Goal: Entertainment & Leisure: Consume media (video, audio)

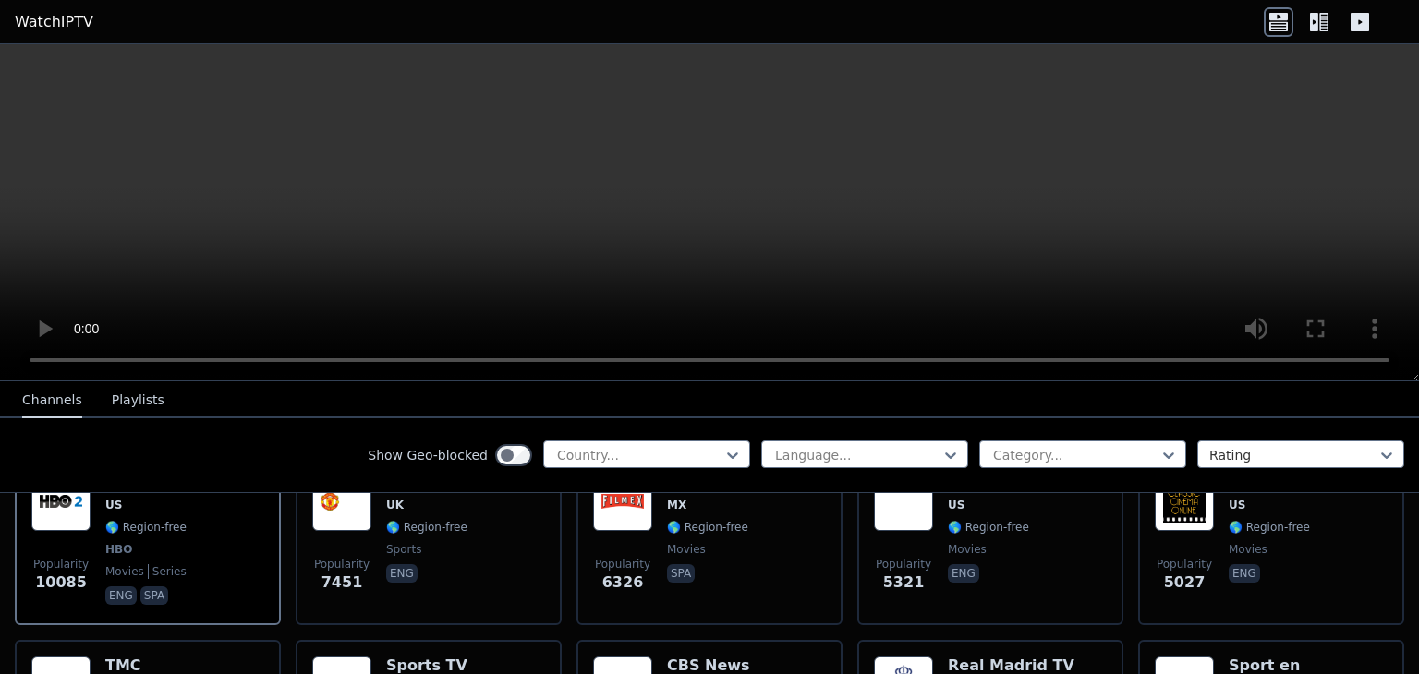
scroll to position [1023, 0]
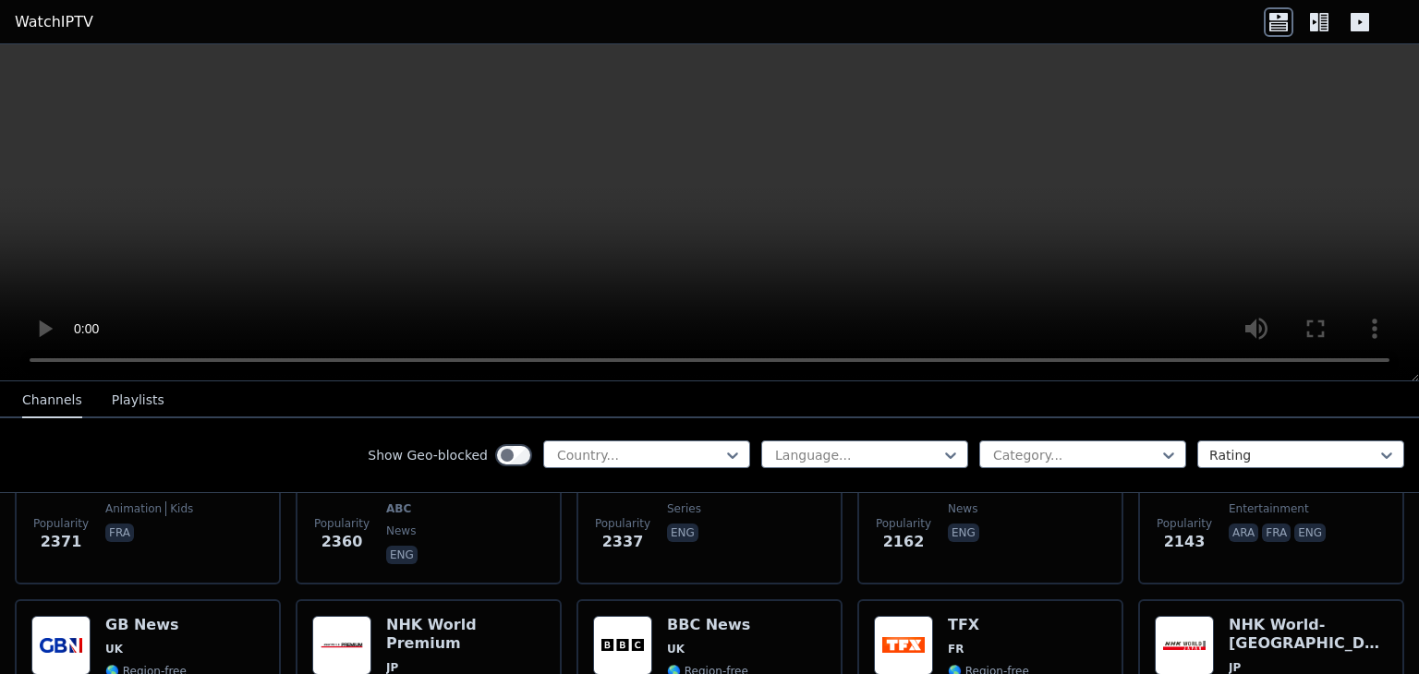
drag, startPoint x: 1418, startPoint y: 167, endPoint x: 1418, endPoint y: 202, distance: 35.1
click at [1418, 202] on video at bounding box center [709, 212] width 1419 height 337
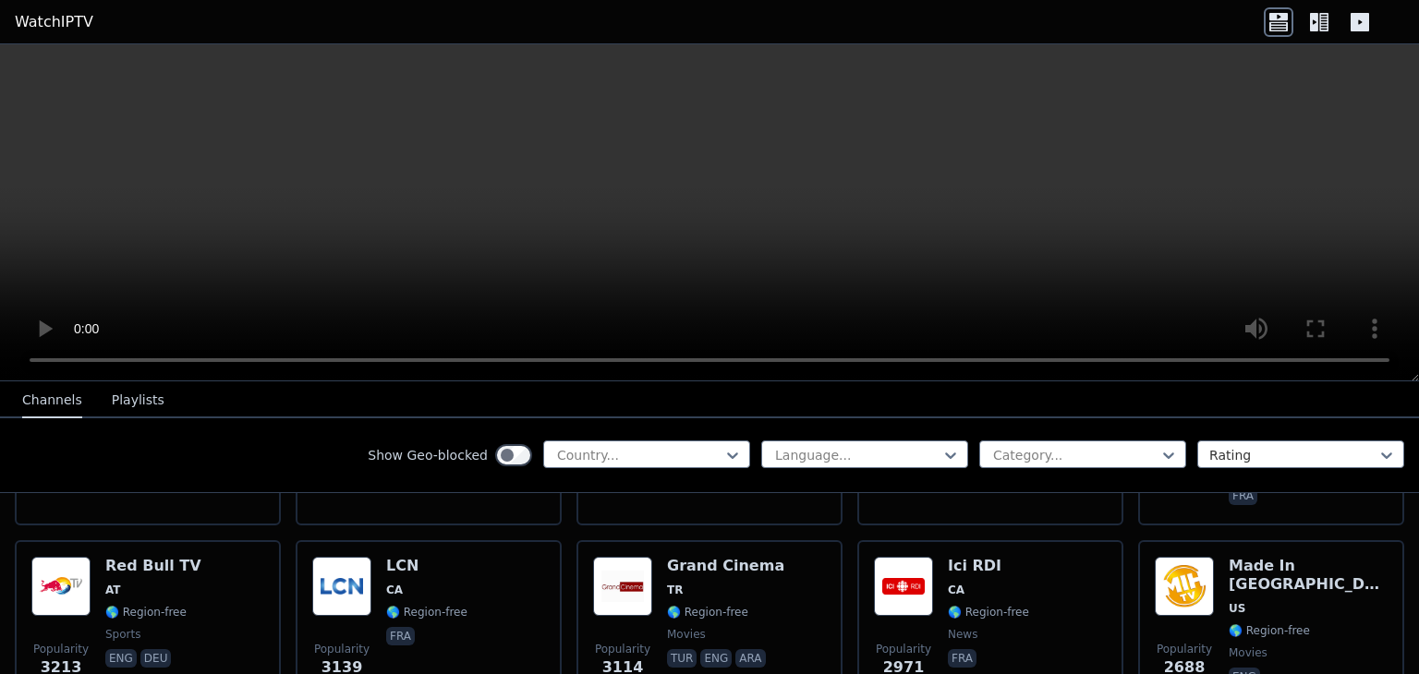
scroll to position [113, 0]
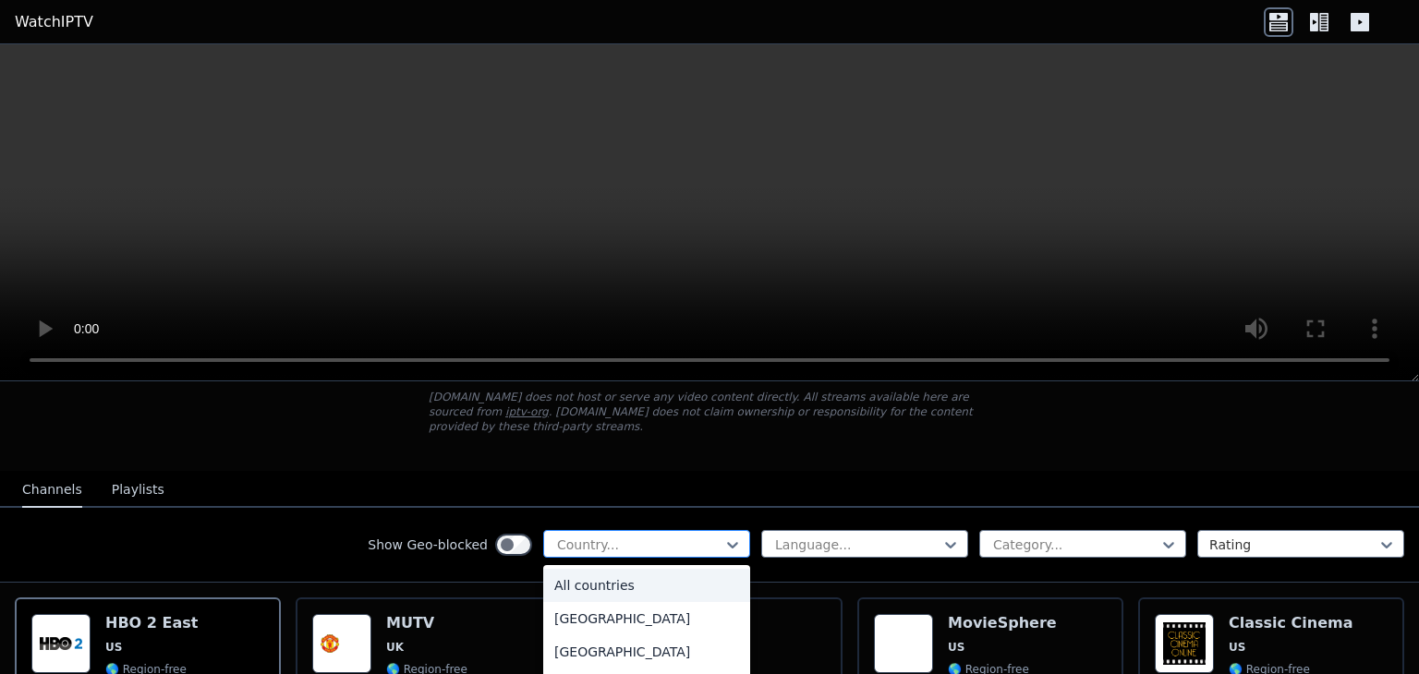
click at [662, 536] on div at bounding box center [639, 545] width 168 height 18
type input "**"
click at [587, 635] on div "[GEOGRAPHIC_DATA]" at bounding box center [646, 651] width 207 height 33
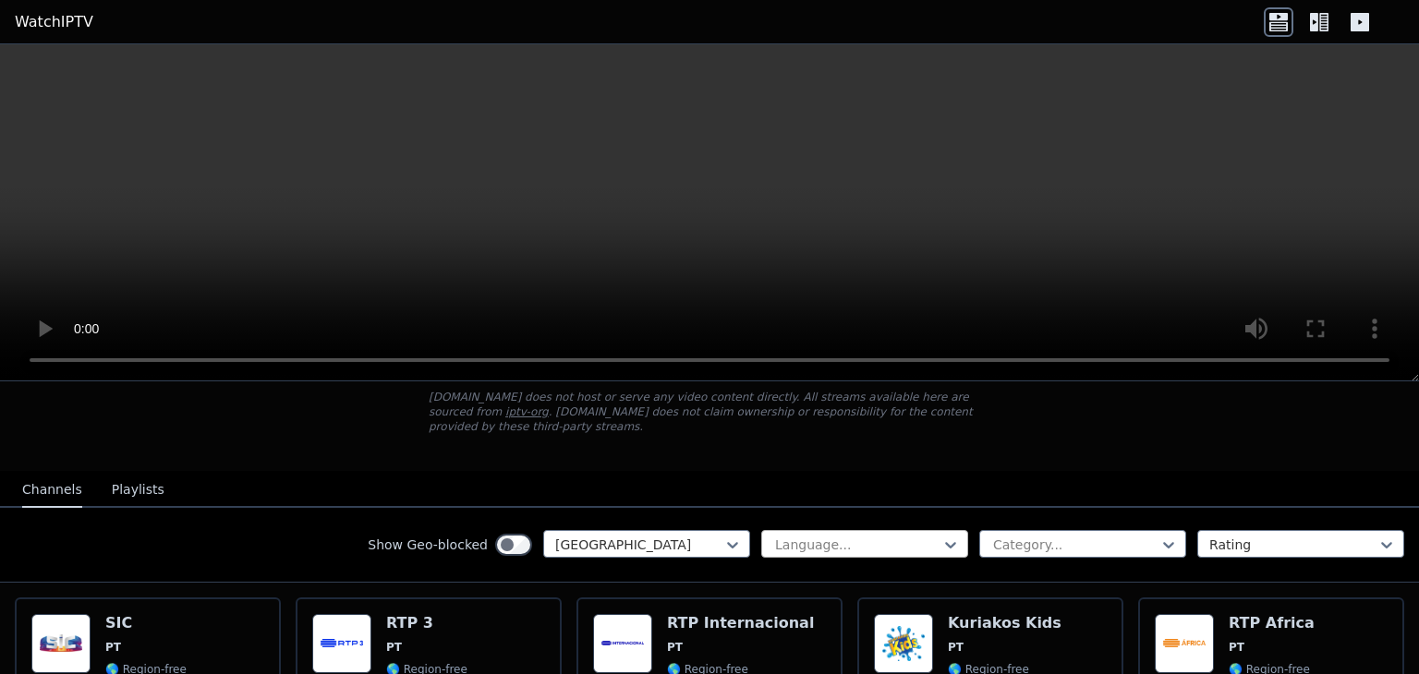
click at [823, 536] on div at bounding box center [857, 545] width 168 height 18
click at [1155, 471] on nav "Channels Playlists" at bounding box center [709, 489] width 1419 height 37
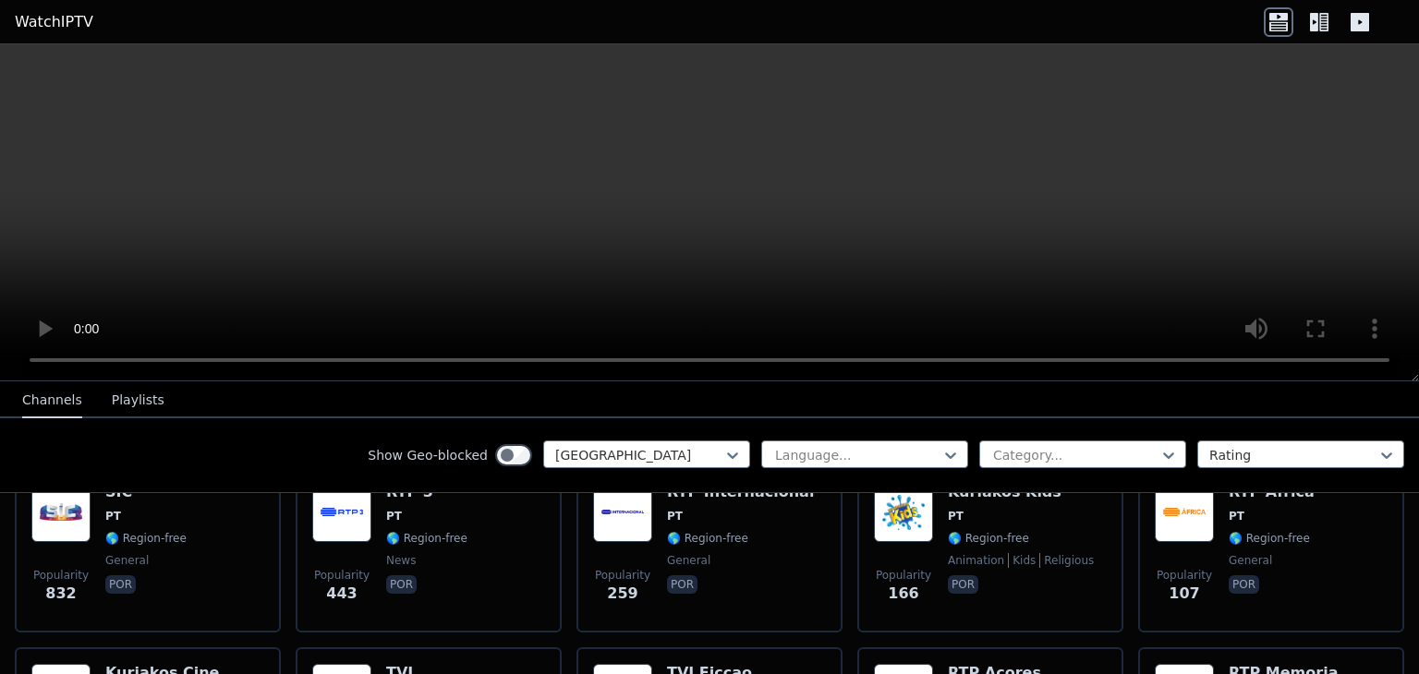
scroll to position [253, 0]
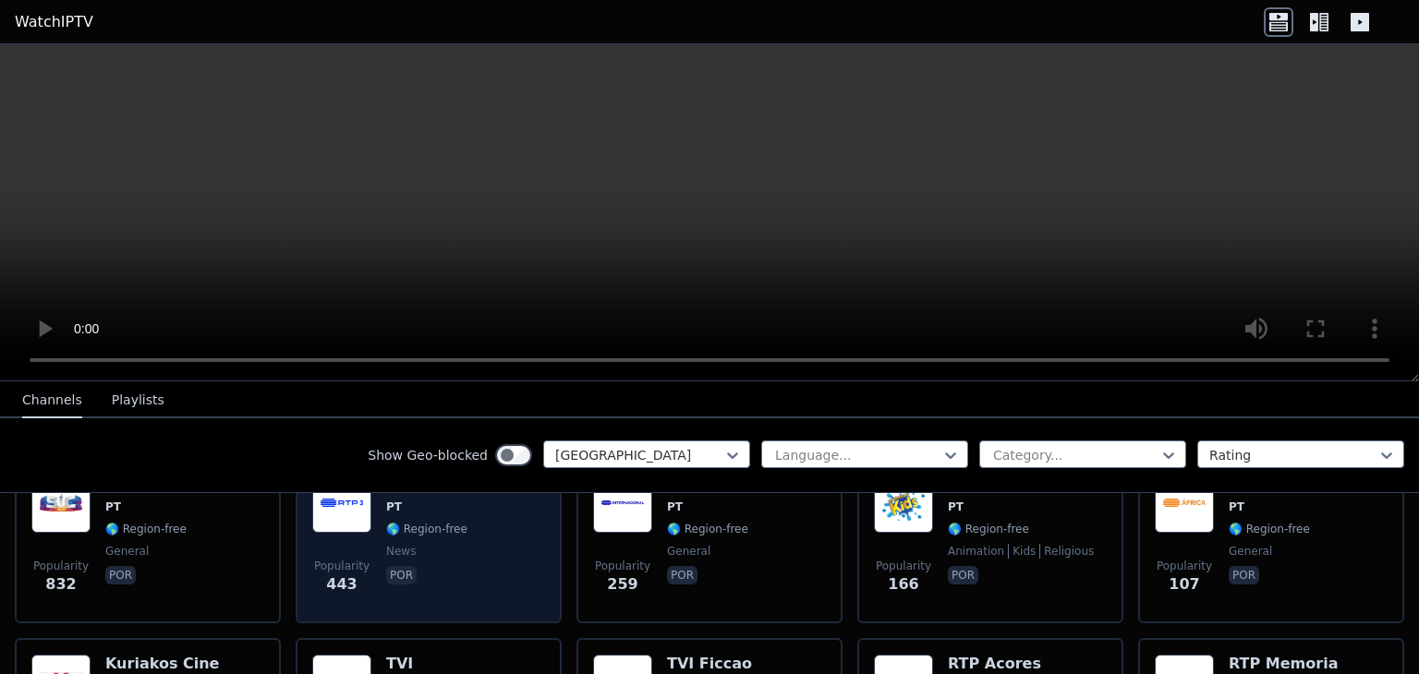
click at [443, 566] on span "por" at bounding box center [426, 577] width 81 height 22
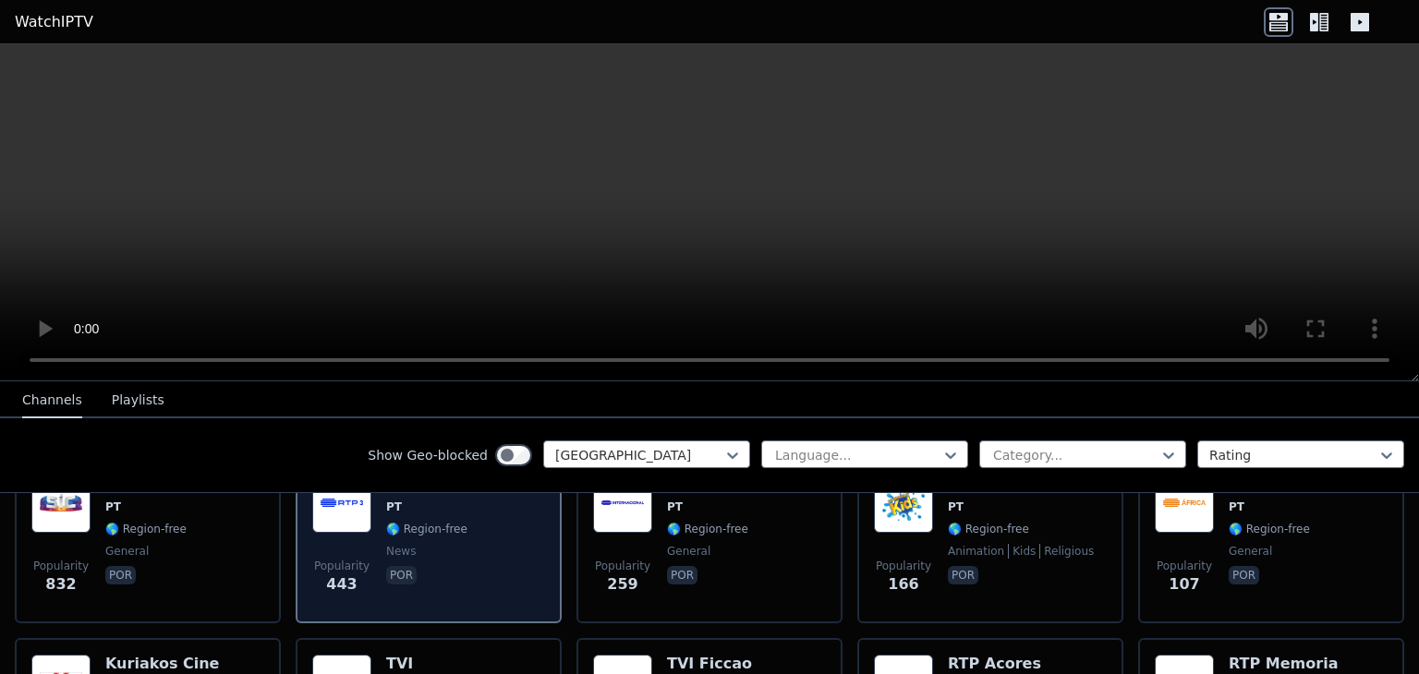
click at [361, 519] on div "Popularity 443" at bounding box center [341, 540] width 59 height 133
click at [399, 522] on span "🌎 Region-free" at bounding box center [426, 529] width 81 height 15
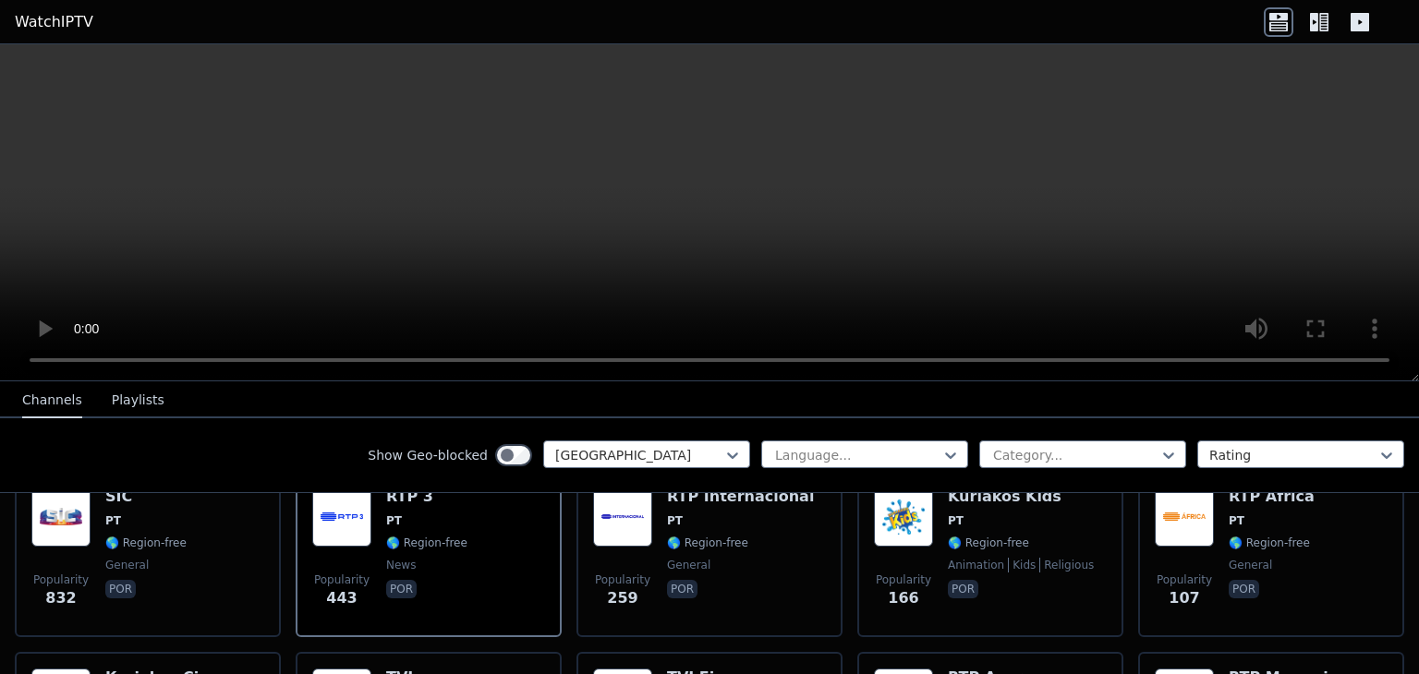
scroll to position [206, 0]
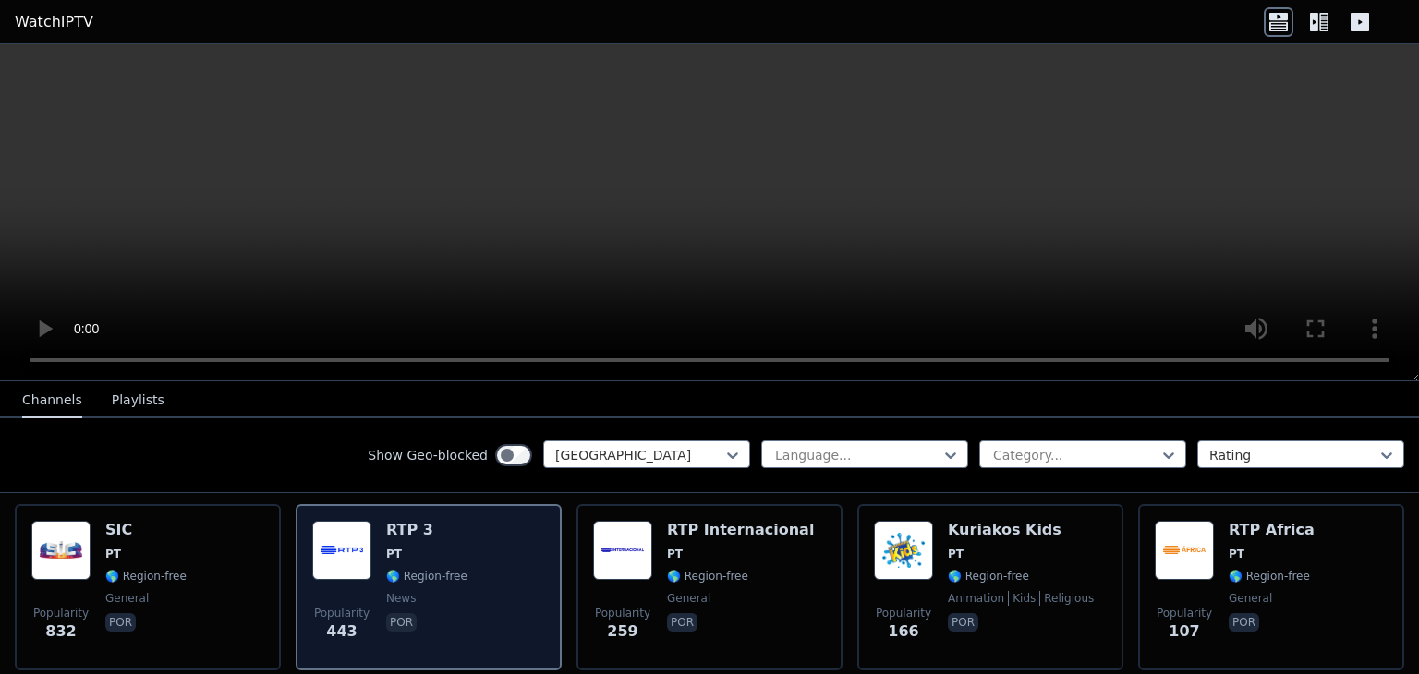
click at [395, 521] on h6 "RTP 3" at bounding box center [426, 530] width 81 height 18
click at [314, 528] on img at bounding box center [341, 550] width 59 height 59
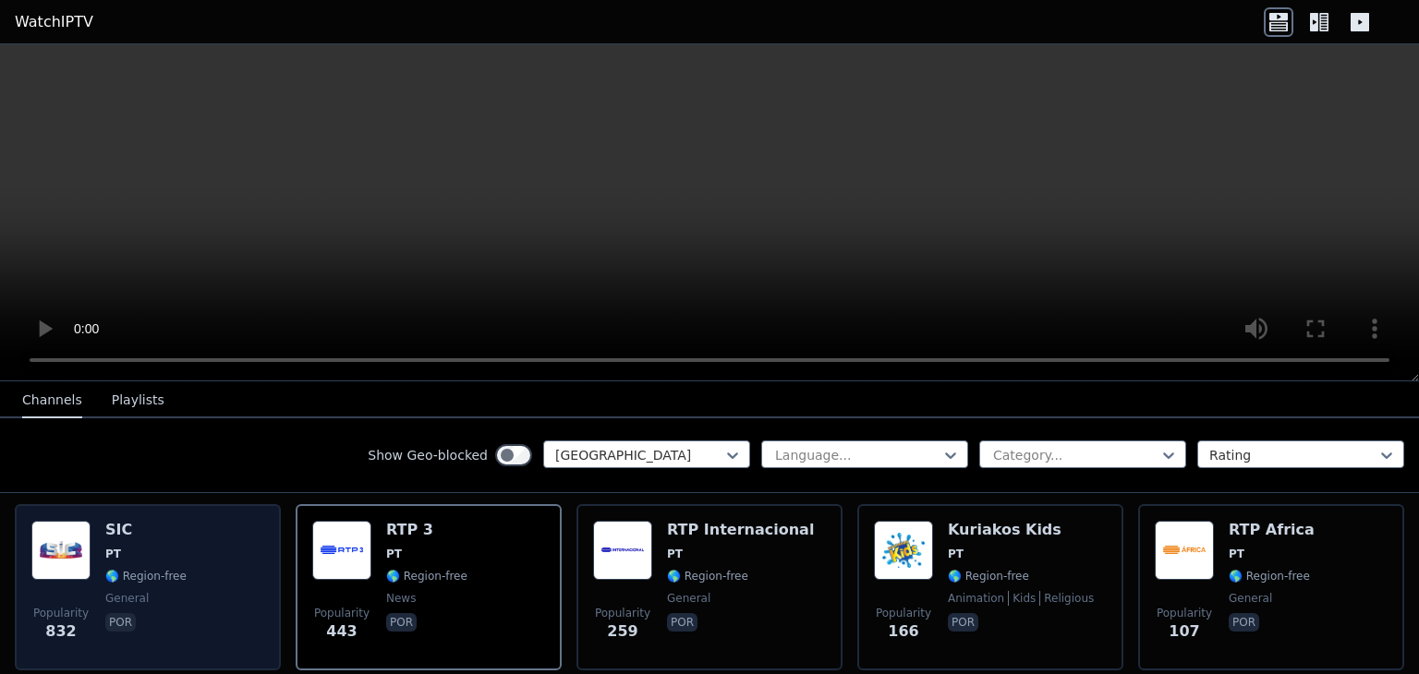
click at [102, 548] on div "Popularity 832 SIC PT 🌎 Region-free general por" at bounding box center [147, 587] width 233 height 133
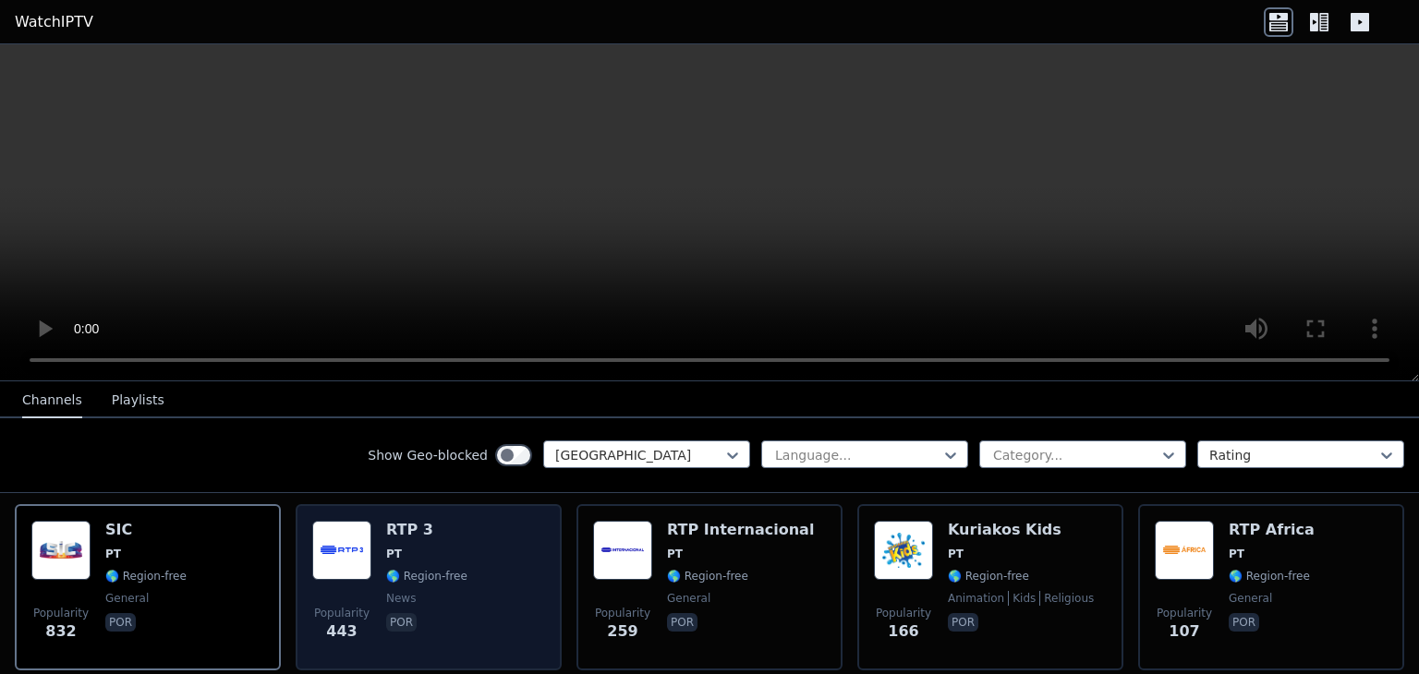
click at [457, 555] on div "Popularity 443 RTP 3 PT 🌎 Region-free news por" at bounding box center [428, 587] width 233 height 133
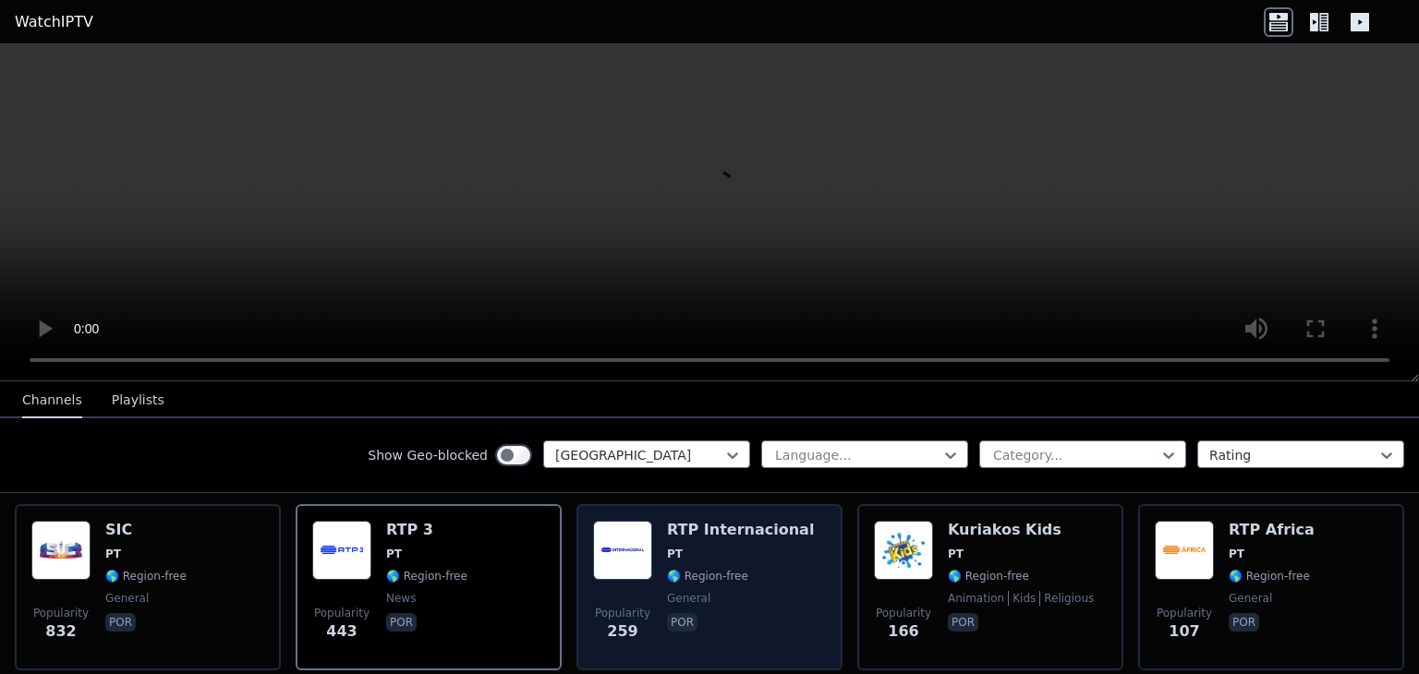
click at [702, 547] on span "PT" at bounding box center [740, 554] width 147 height 15
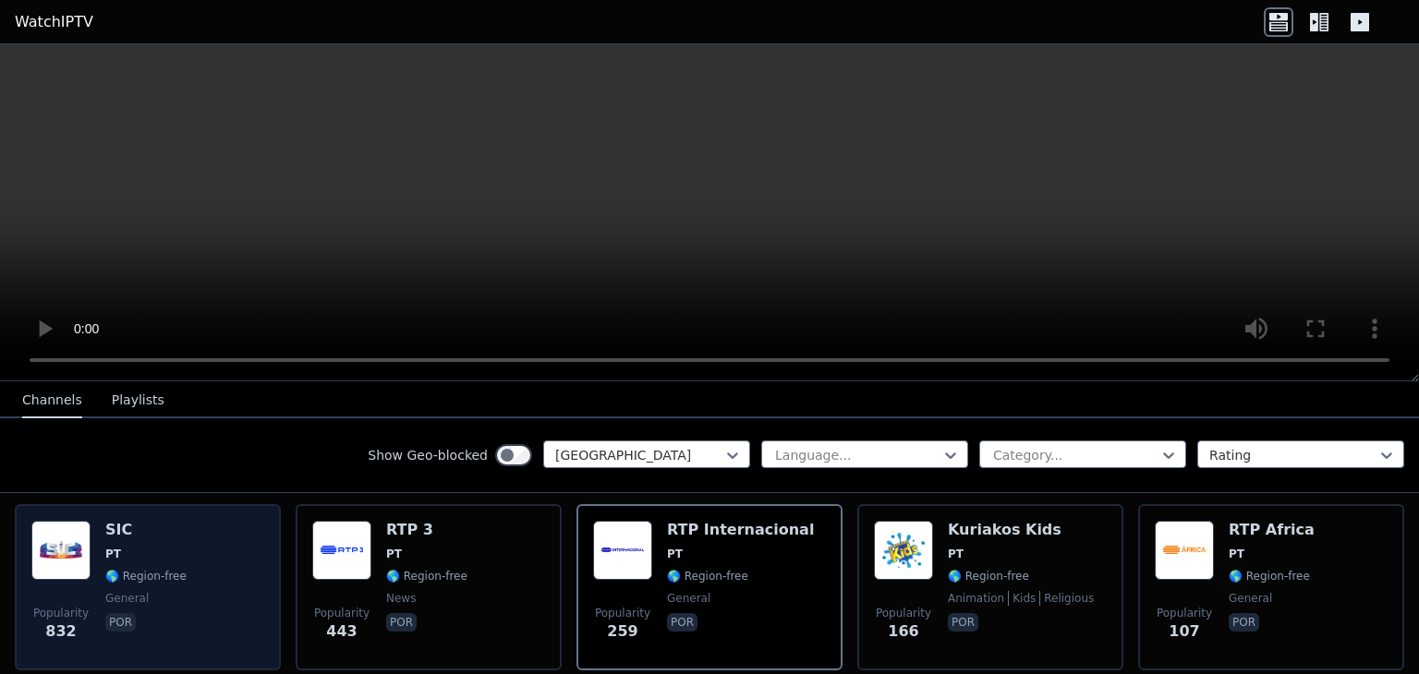
click at [203, 540] on div "Popularity 832 SIC PT 🌎 Region-free general por" at bounding box center [147, 587] width 233 height 133
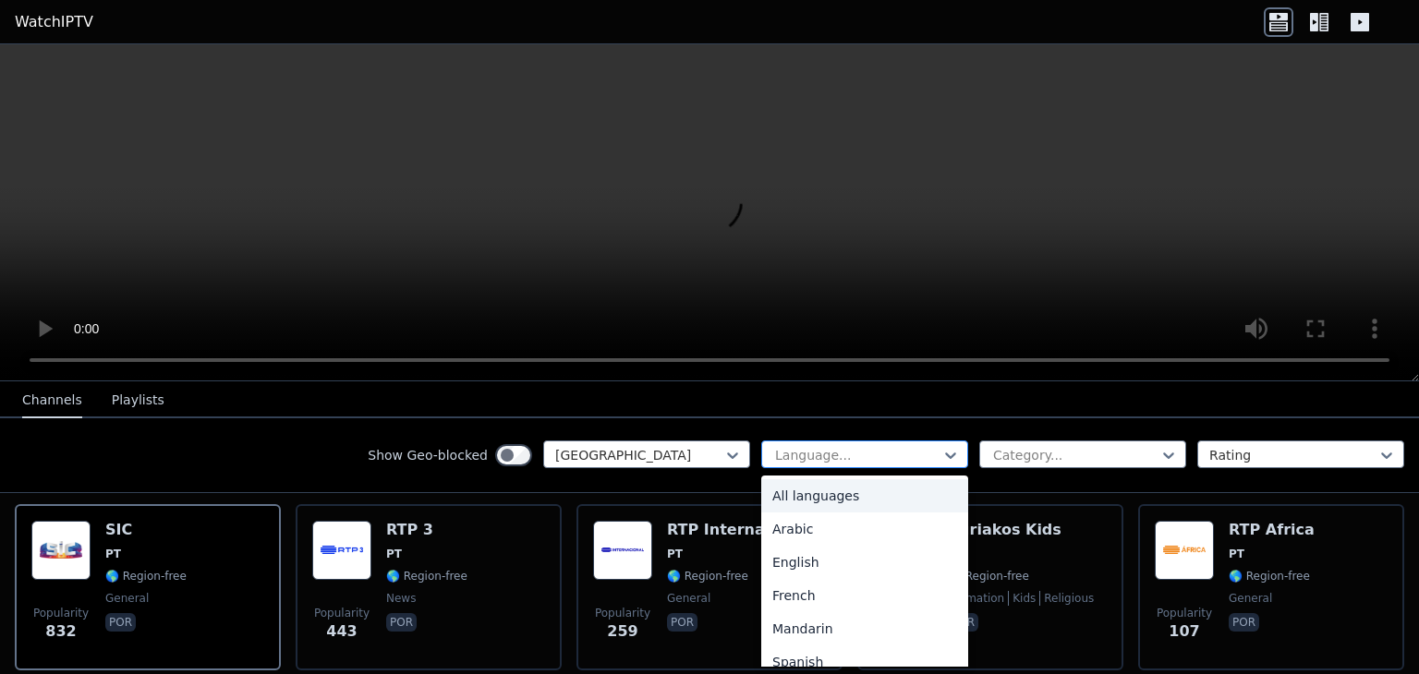
click at [821, 455] on div at bounding box center [857, 455] width 168 height 18
click at [1065, 446] on div at bounding box center [1075, 455] width 168 height 18
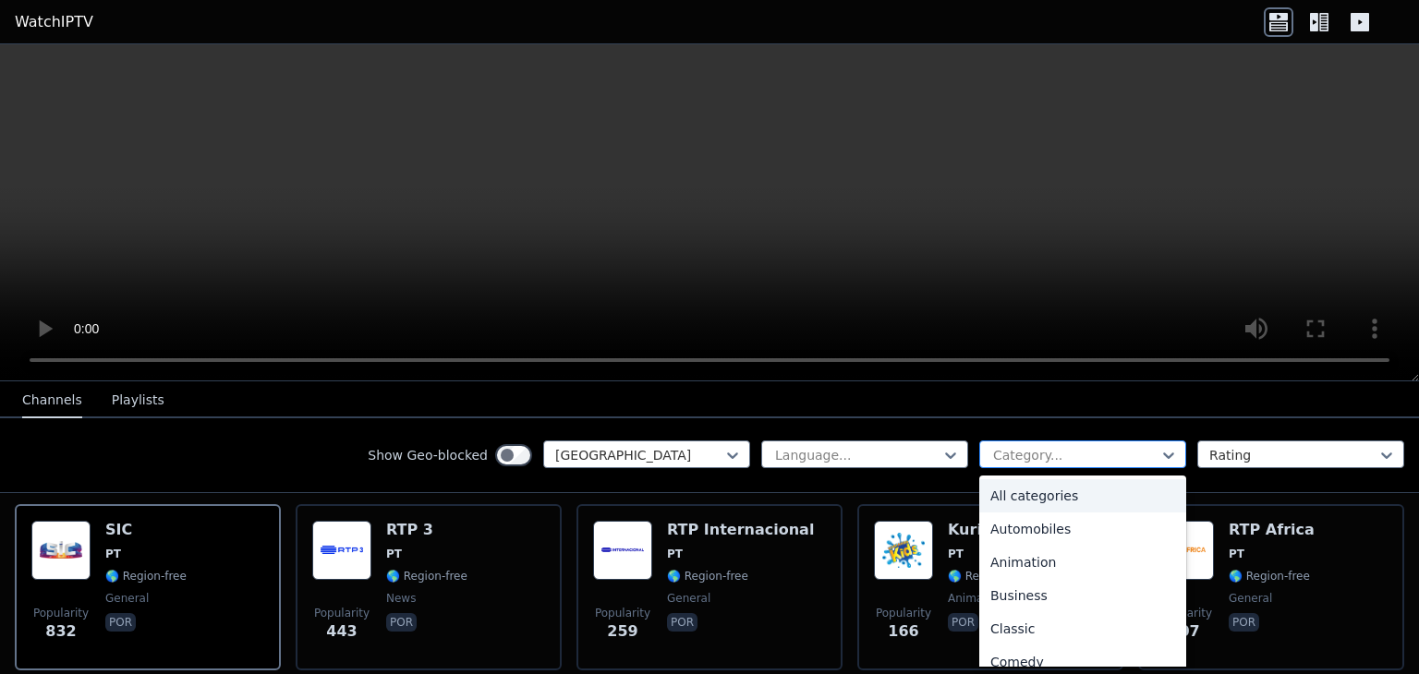
type input "*"
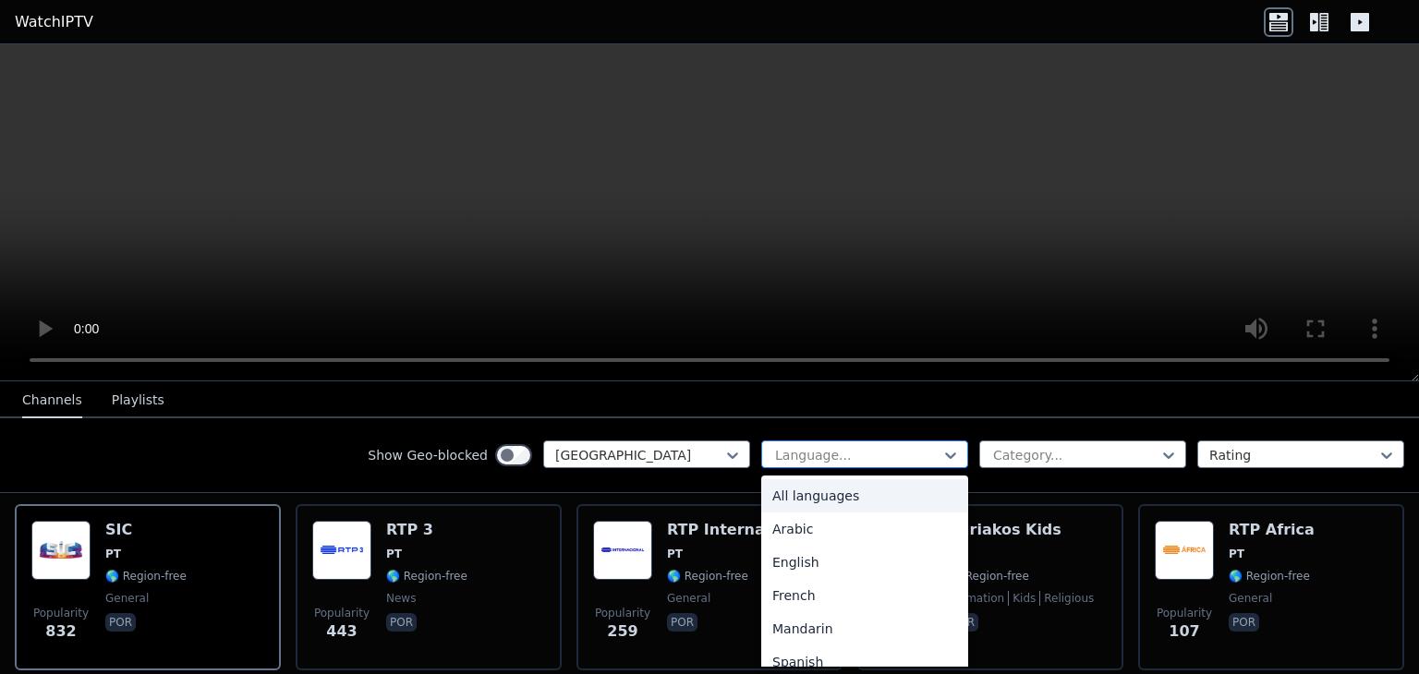
click at [799, 460] on div at bounding box center [857, 455] width 168 height 18
click at [991, 452] on input "text" at bounding box center [993, 455] width 4 height 18
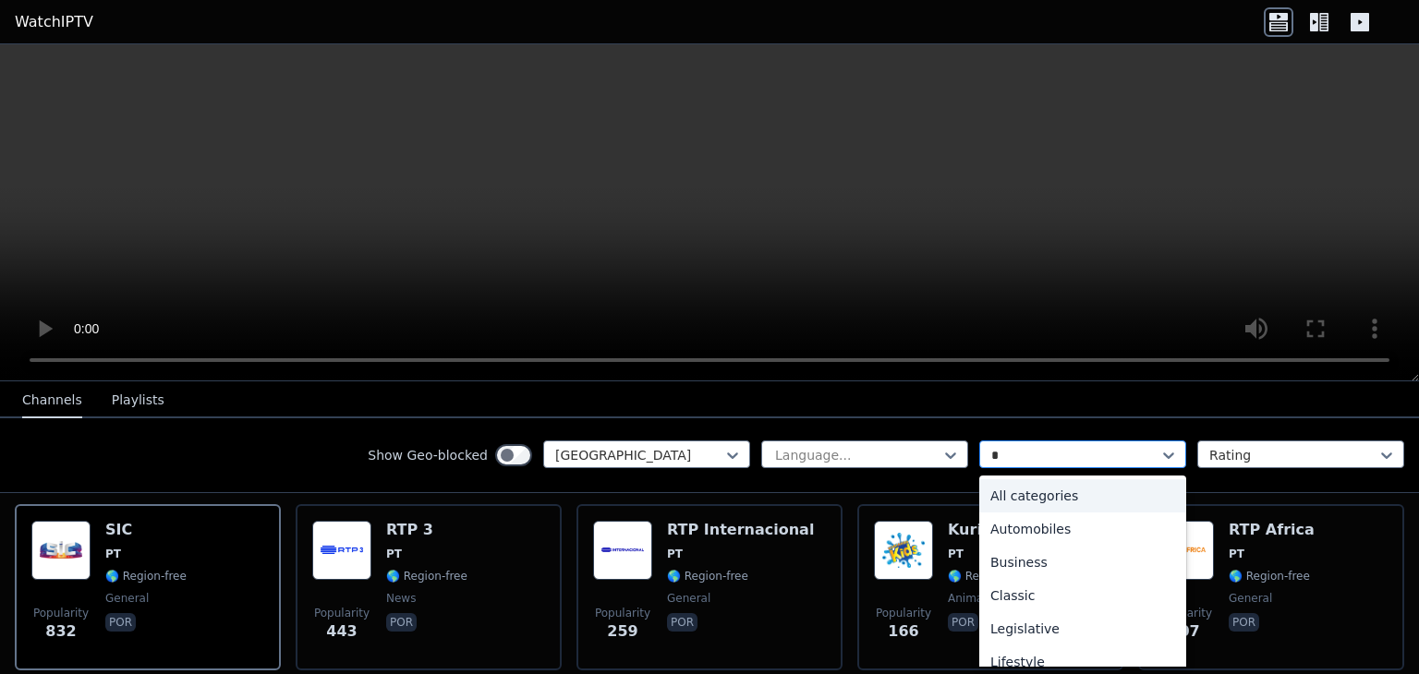
type input "**"
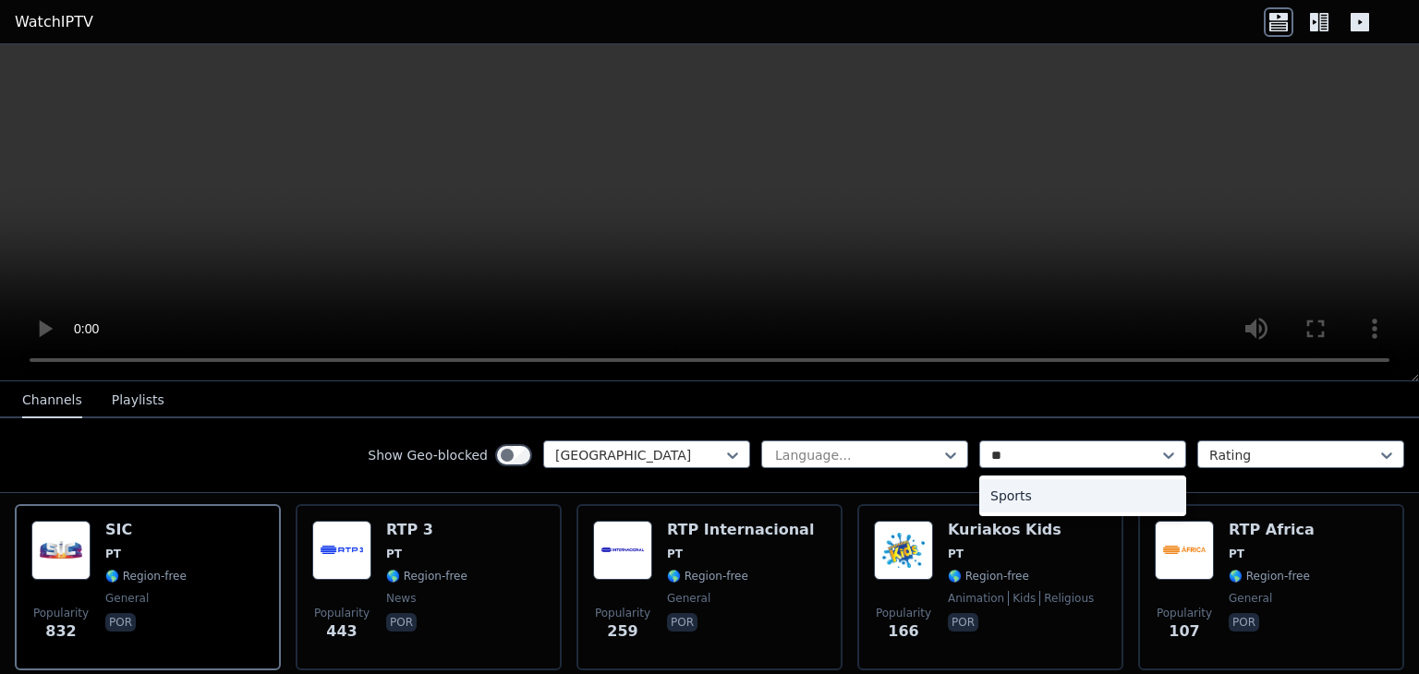
click at [979, 503] on div "Sports" at bounding box center [1082, 495] width 207 height 33
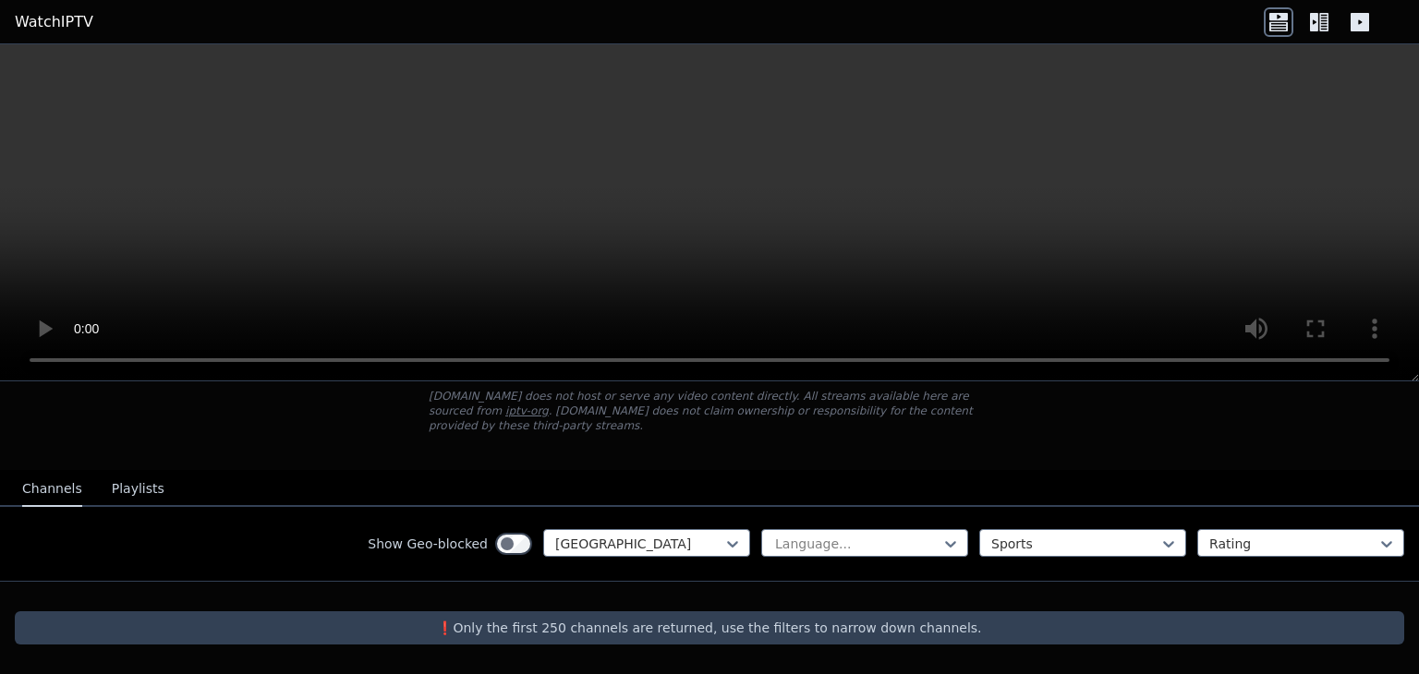
scroll to position [97, 0]
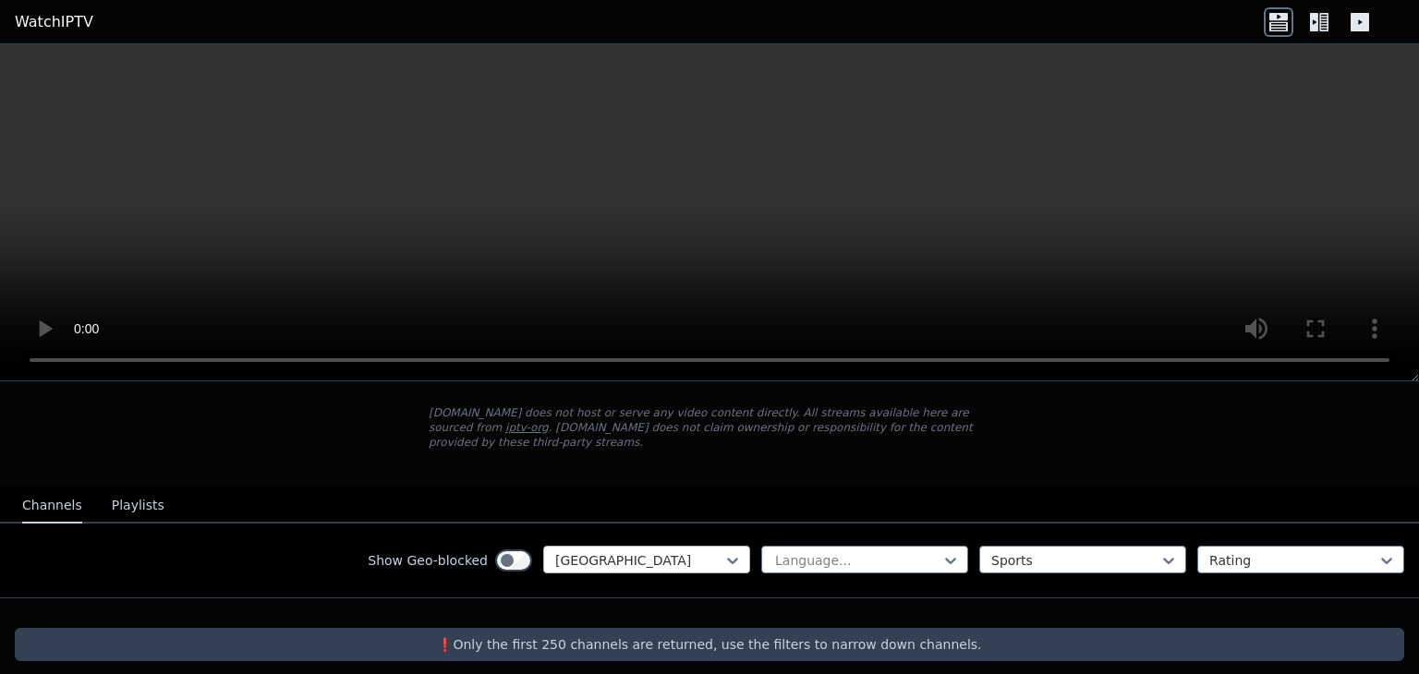
click at [654, 551] on div at bounding box center [639, 560] width 168 height 18
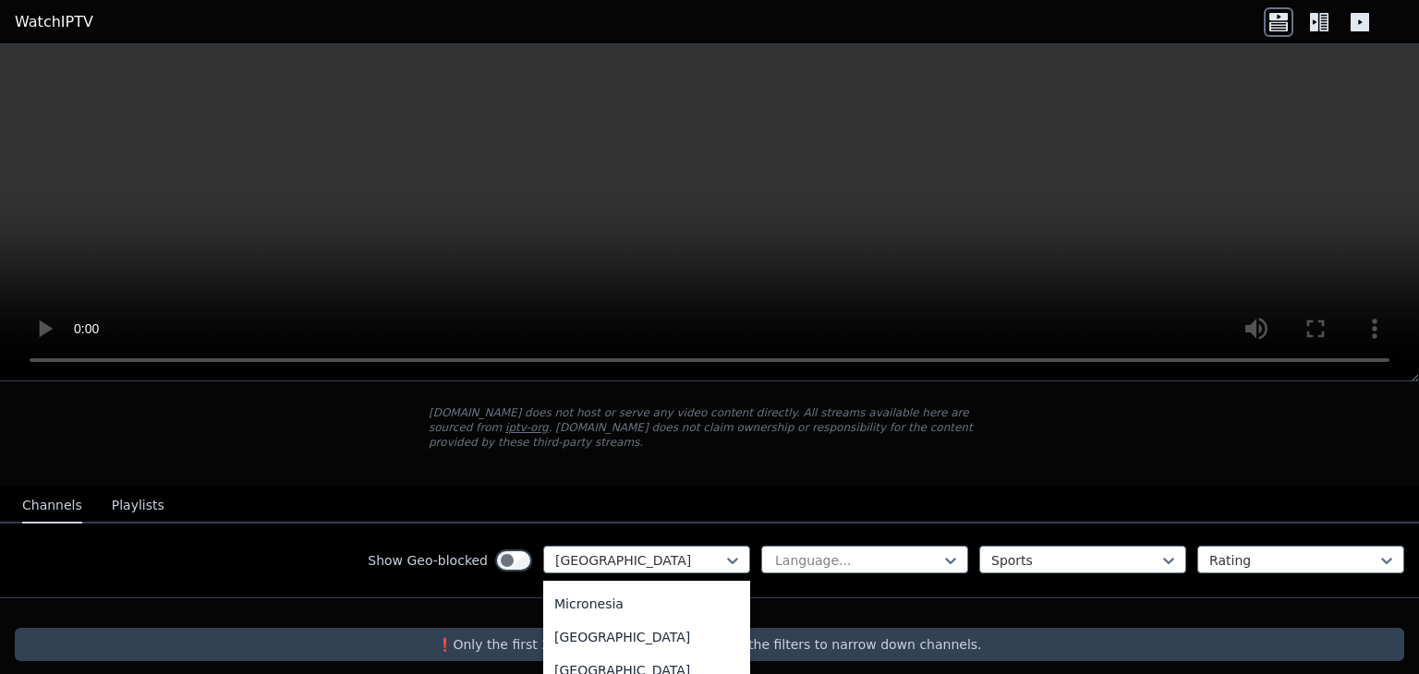
scroll to position [4017, 0]
click at [622, 551] on div at bounding box center [639, 560] width 168 height 18
click at [136, 493] on button "Playlists" at bounding box center [138, 506] width 53 height 35
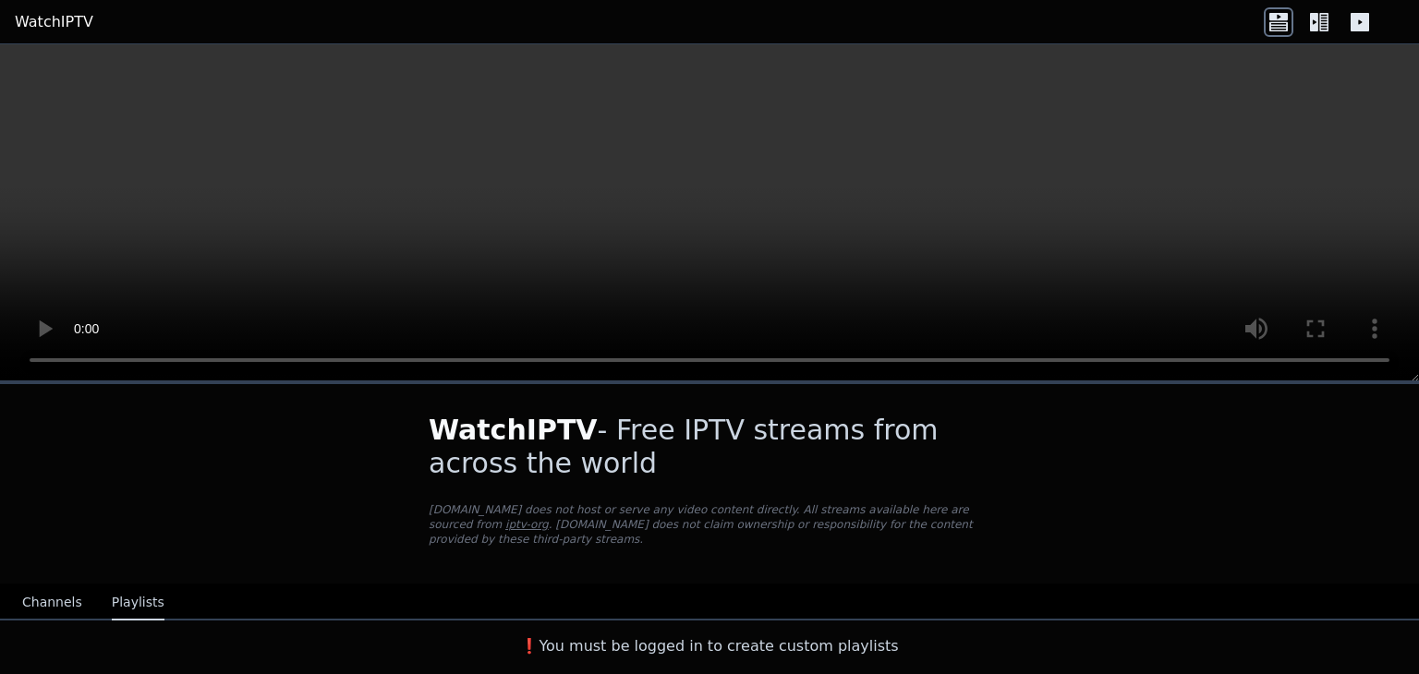
click at [63, 589] on button "Channels" at bounding box center [52, 603] width 60 height 35
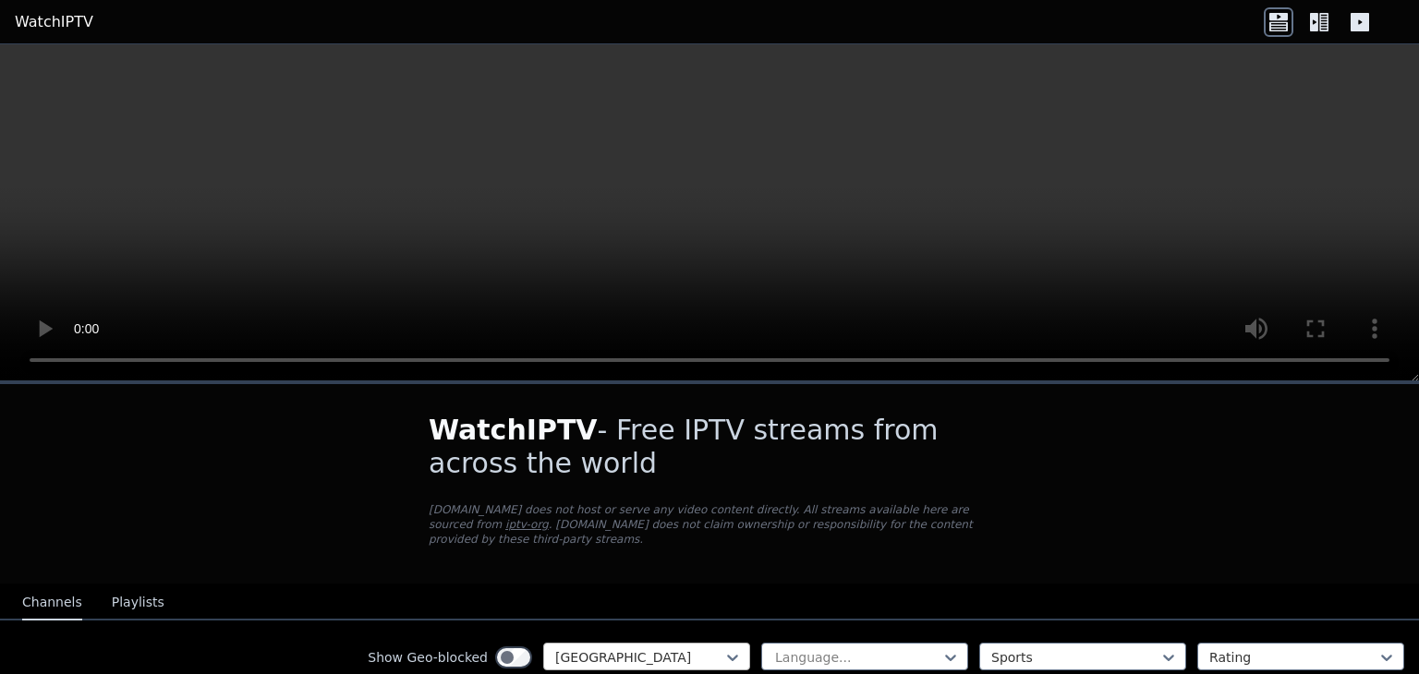
click at [647, 648] on div at bounding box center [639, 657] width 168 height 18
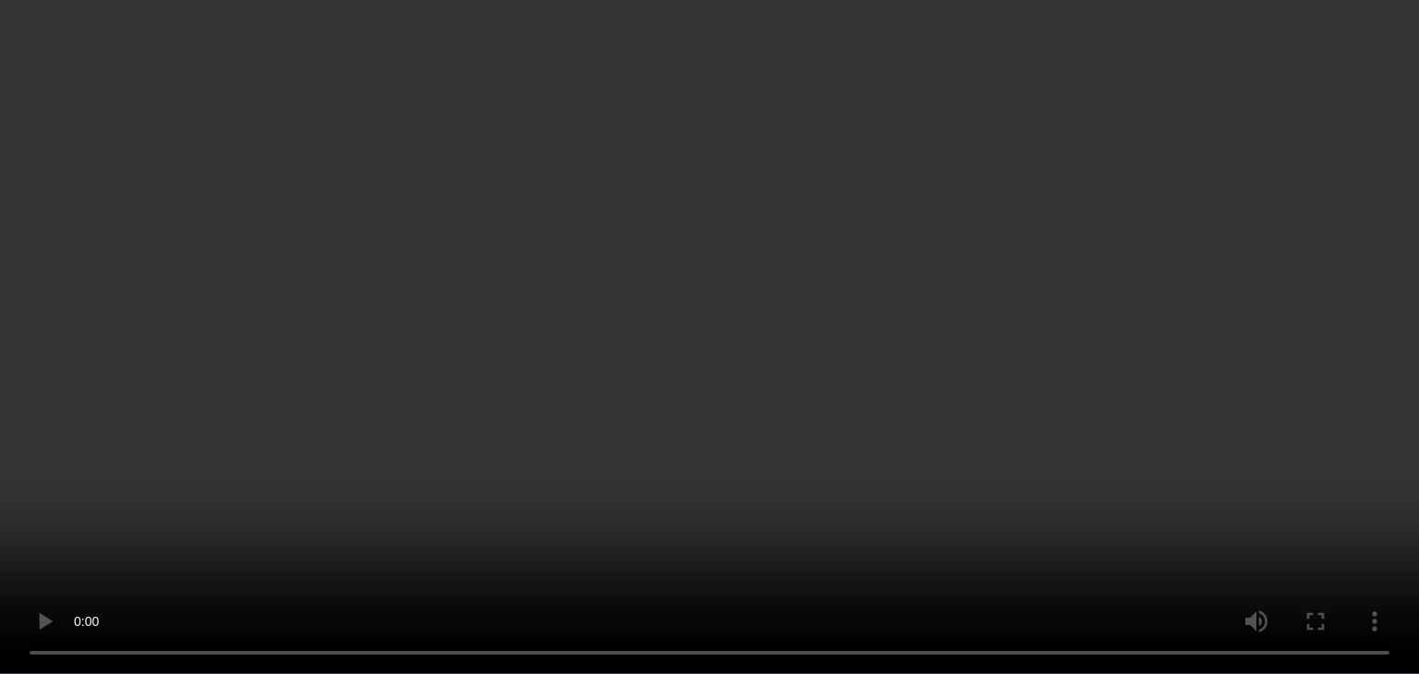
click at [1303, 668] on div "WatchIPTV - Free IPTV streams from across the world [DOMAIN_NAME] does not host…" at bounding box center [709, 444] width 1419 height 462
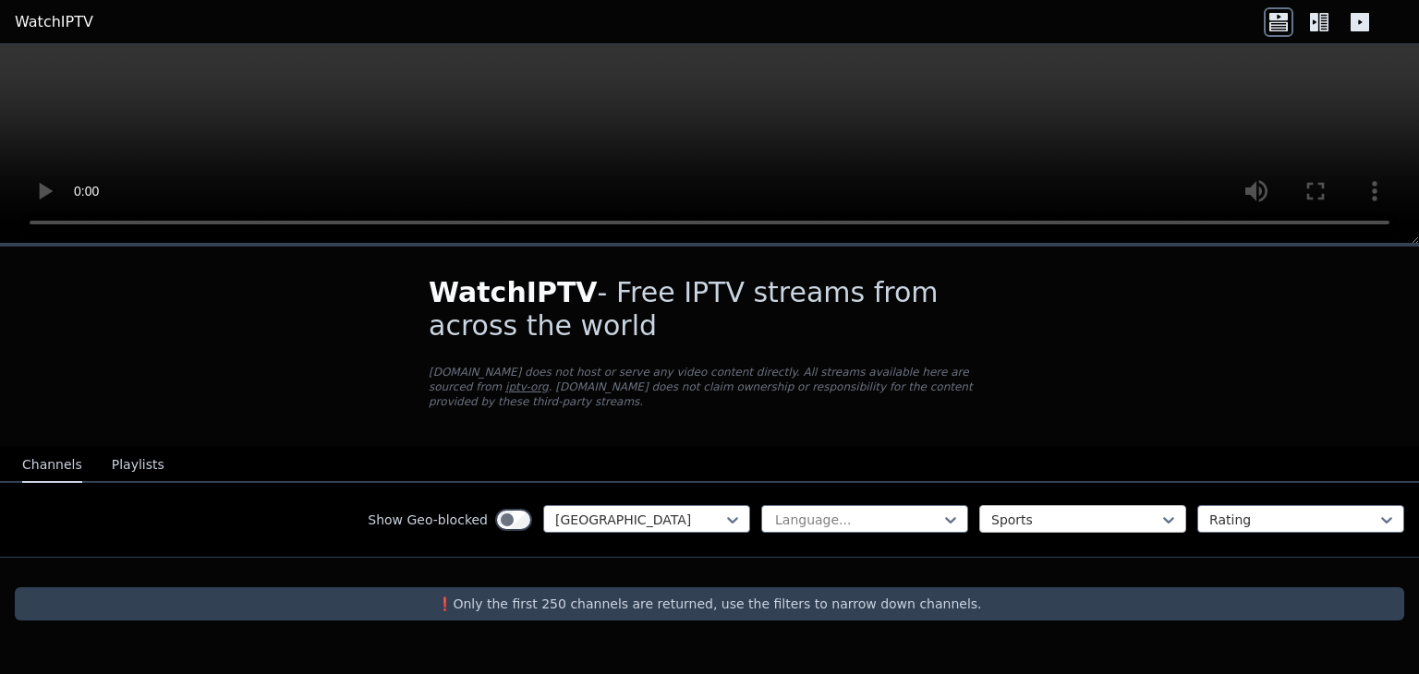
click at [1069, 511] on div at bounding box center [1075, 520] width 168 height 18
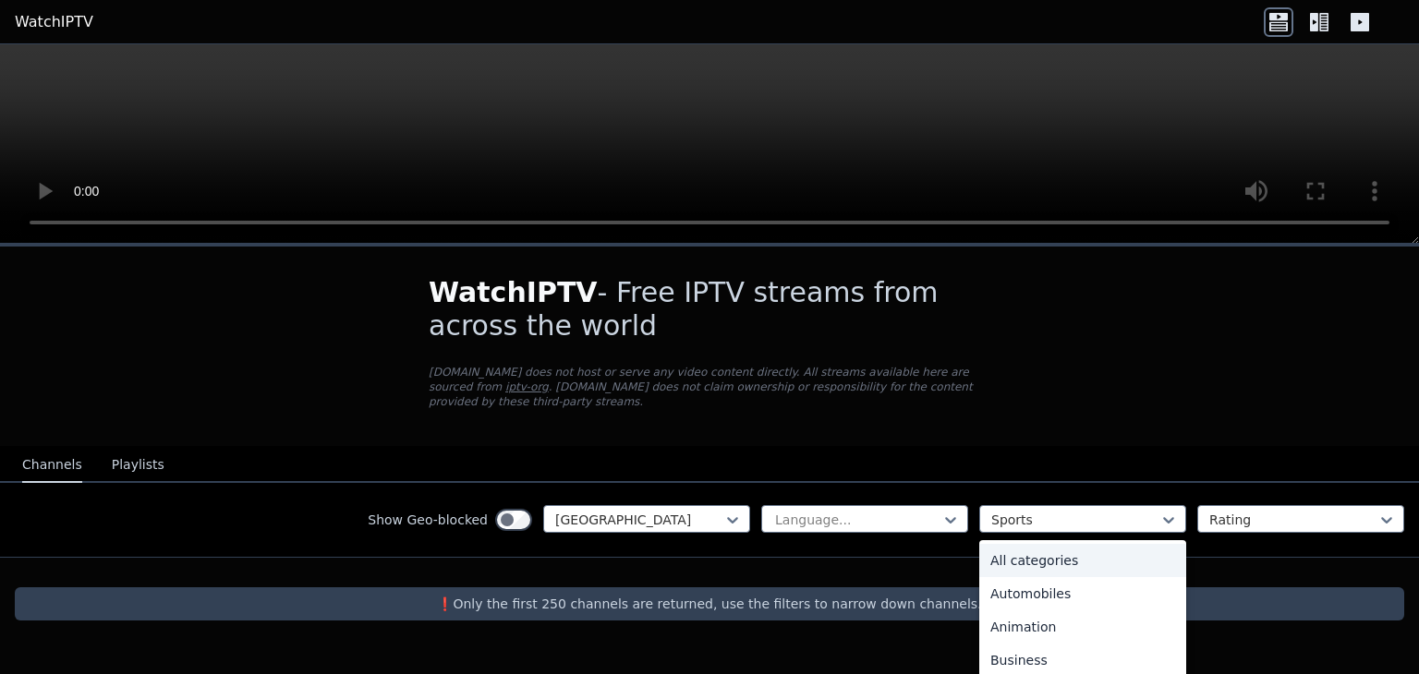
click at [1057, 549] on div "All categories" at bounding box center [1082, 560] width 207 height 33
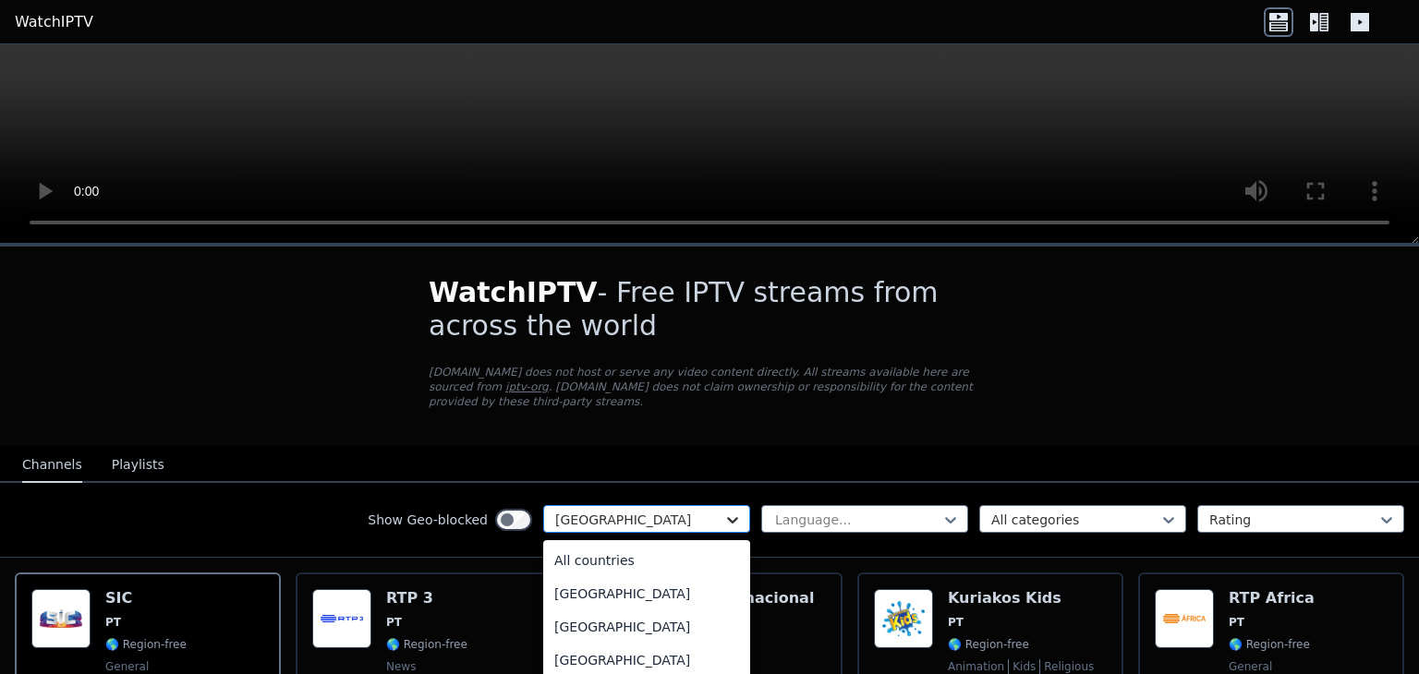
click at [727, 517] on icon at bounding box center [732, 520] width 11 height 6
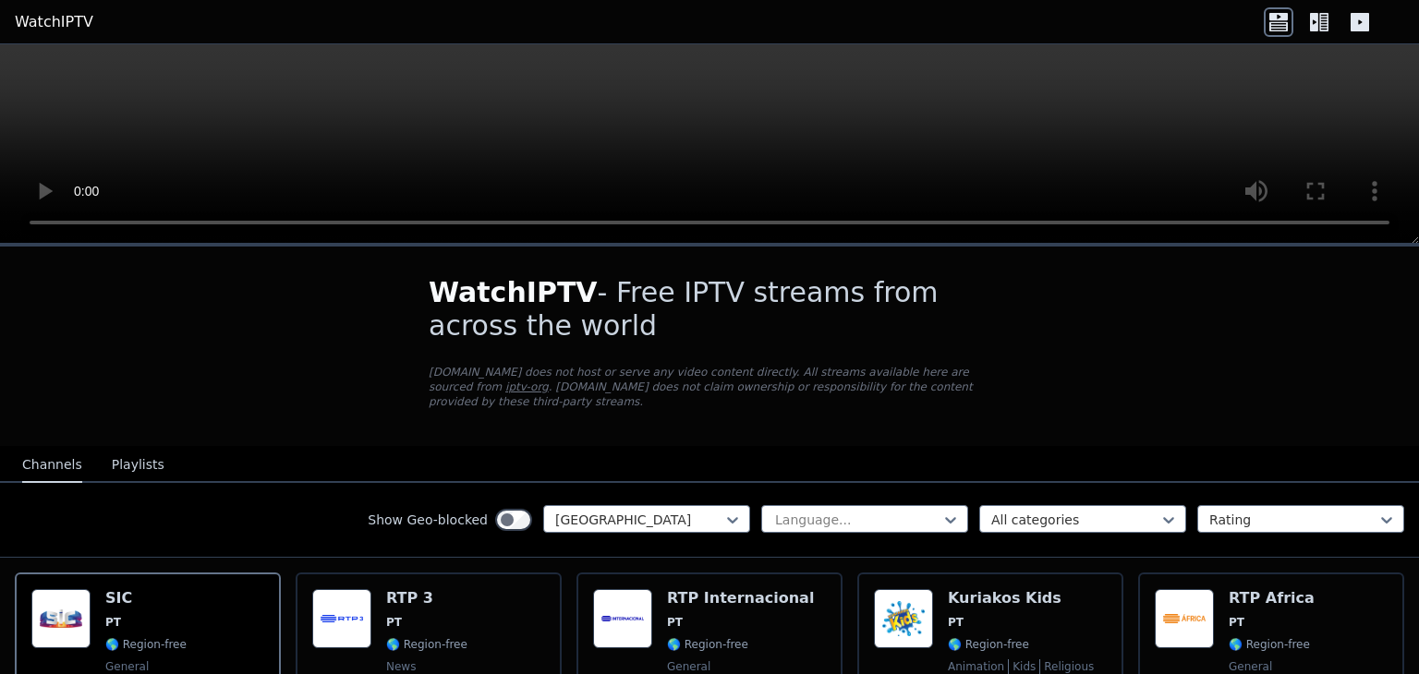
click at [1351, 446] on nav "Channels Playlists" at bounding box center [709, 464] width 1419 height 37
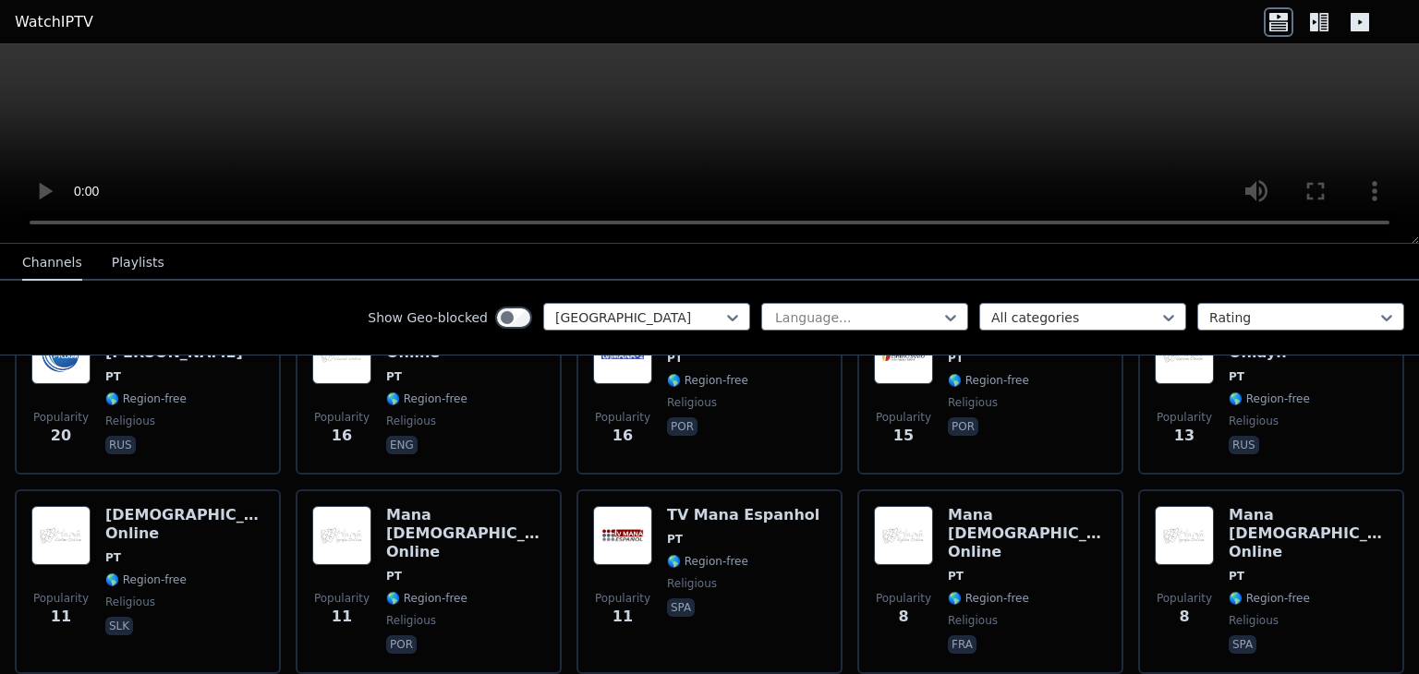
scroll to position [1027, 0]
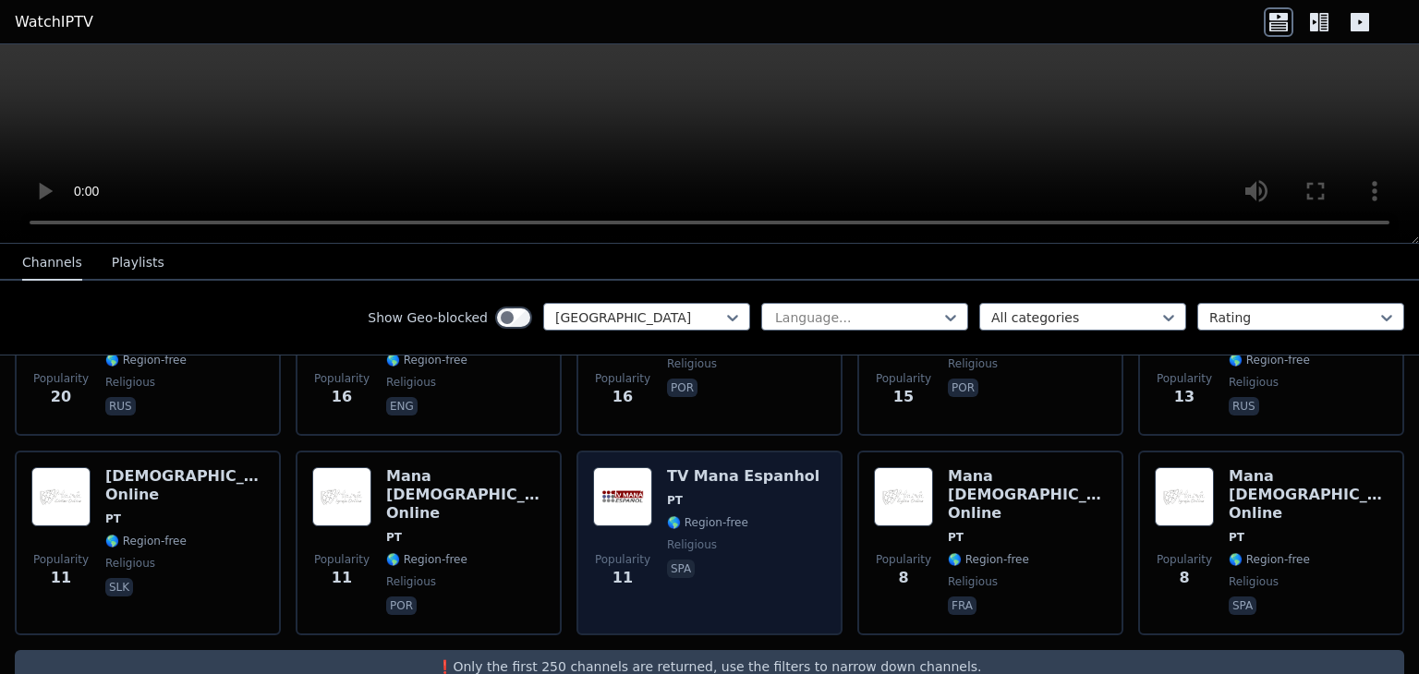
click at [794, 516] on div "Popularity 11 TV Mana Espanhol PT 🌎 Region-free religious spa" at bounding box center [709, 542] width 233 height 151
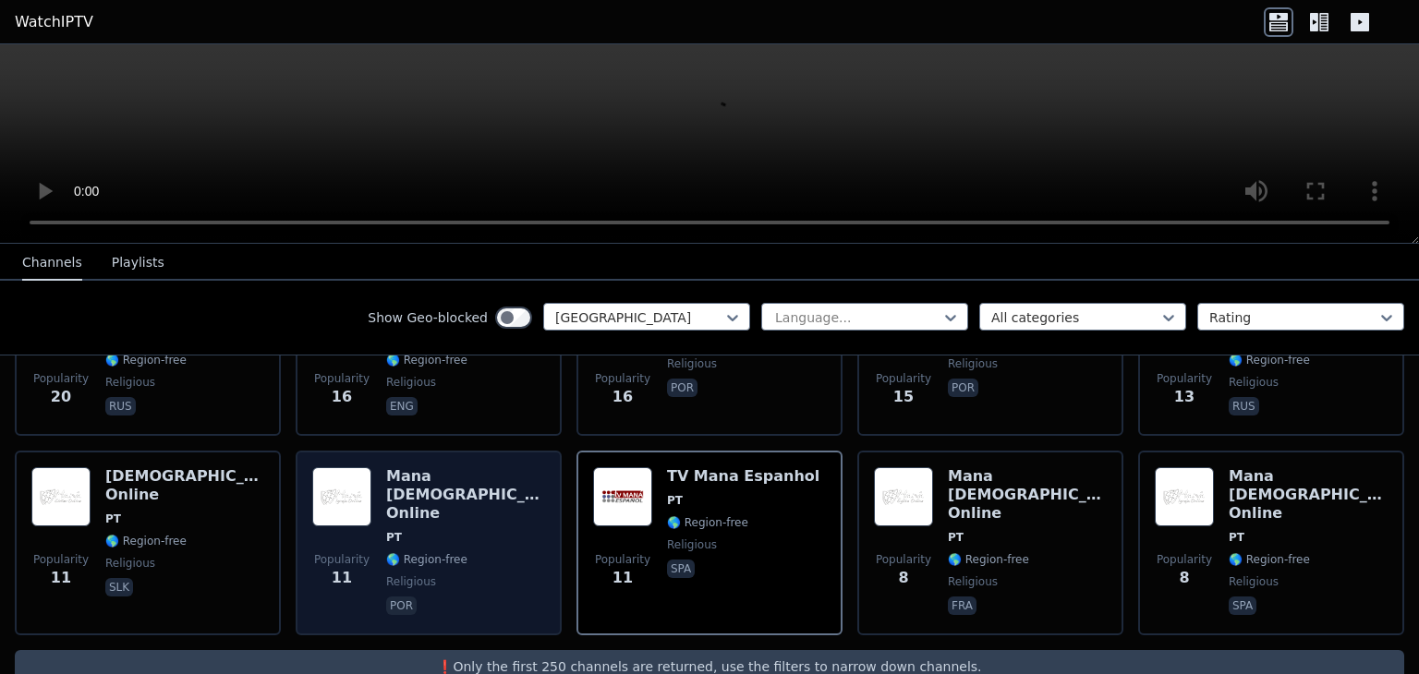
click at [535, 512] on div "Popularity 11 Mana [DEMOGRAPHIC_DATA] Online PT 🌎 Region-free religious por" at bounding box center [428, 542] width 233 height 151
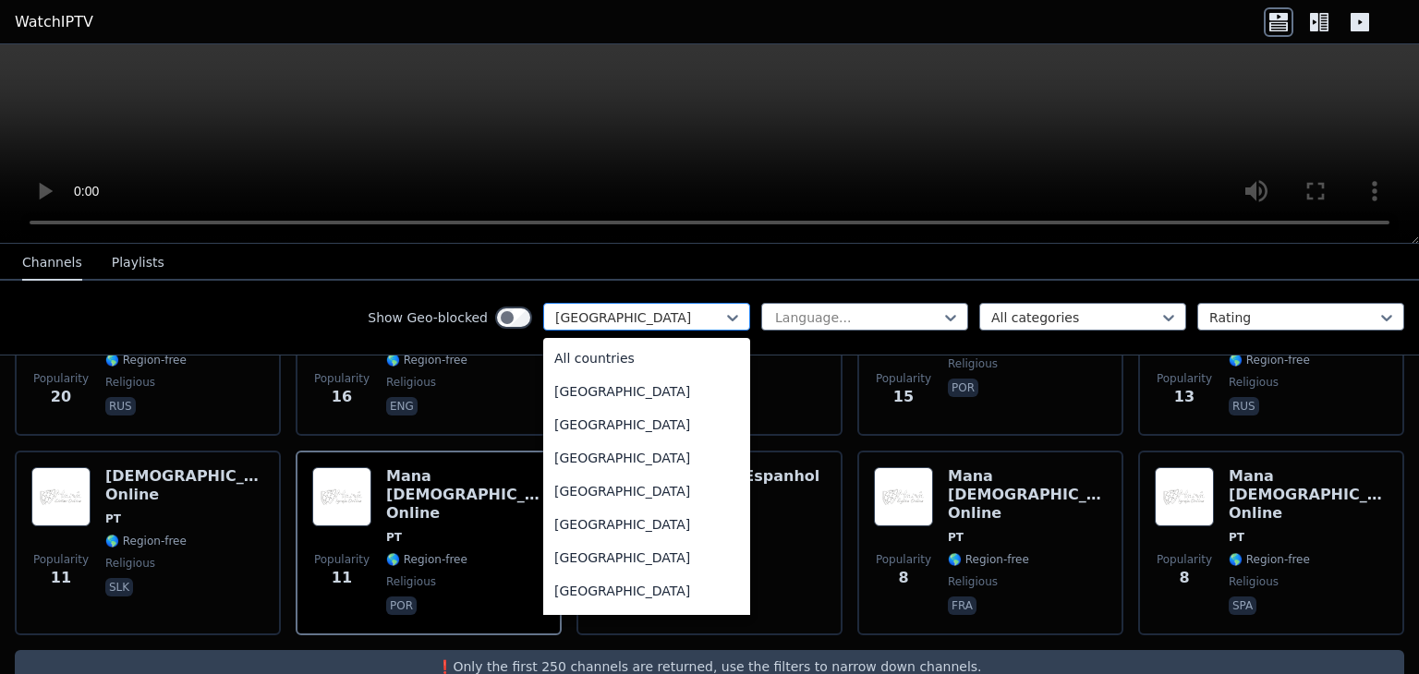
click at [684, 314] on div at bounding box center [639, 317] width 168 height 18
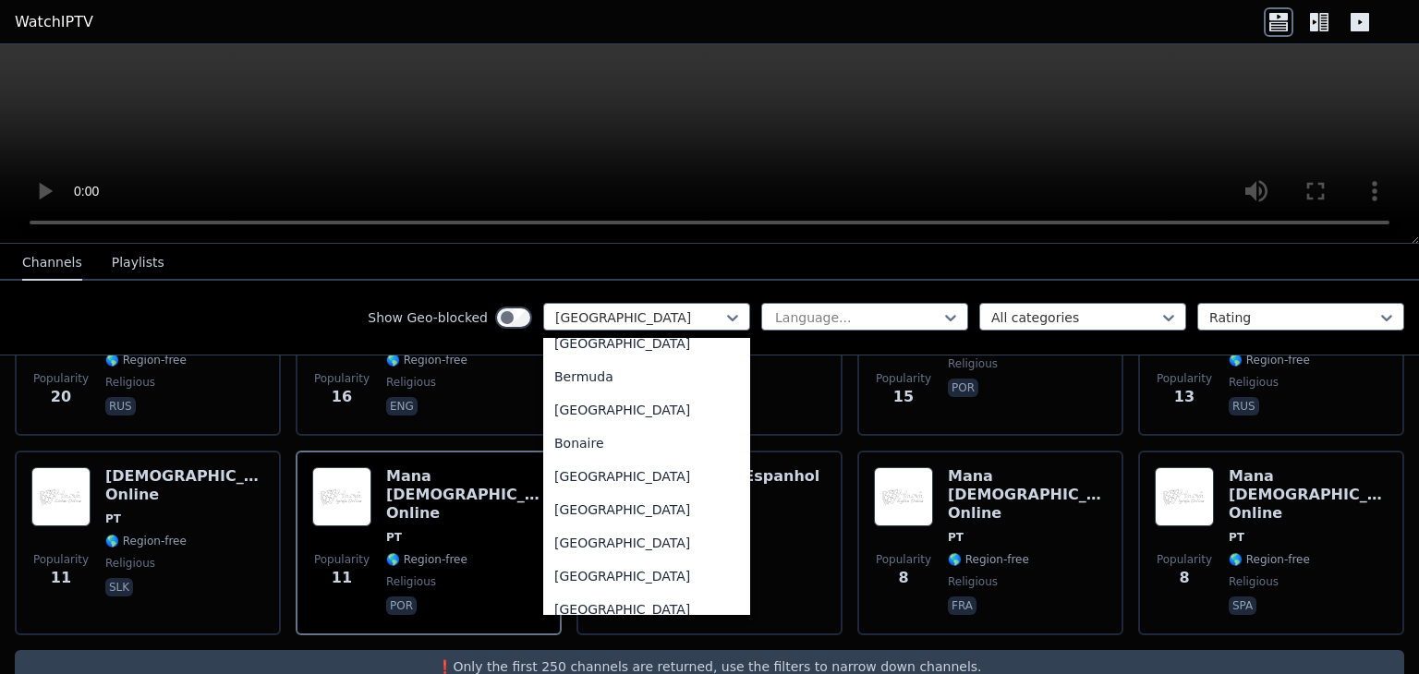
scroll to position [0, 0]
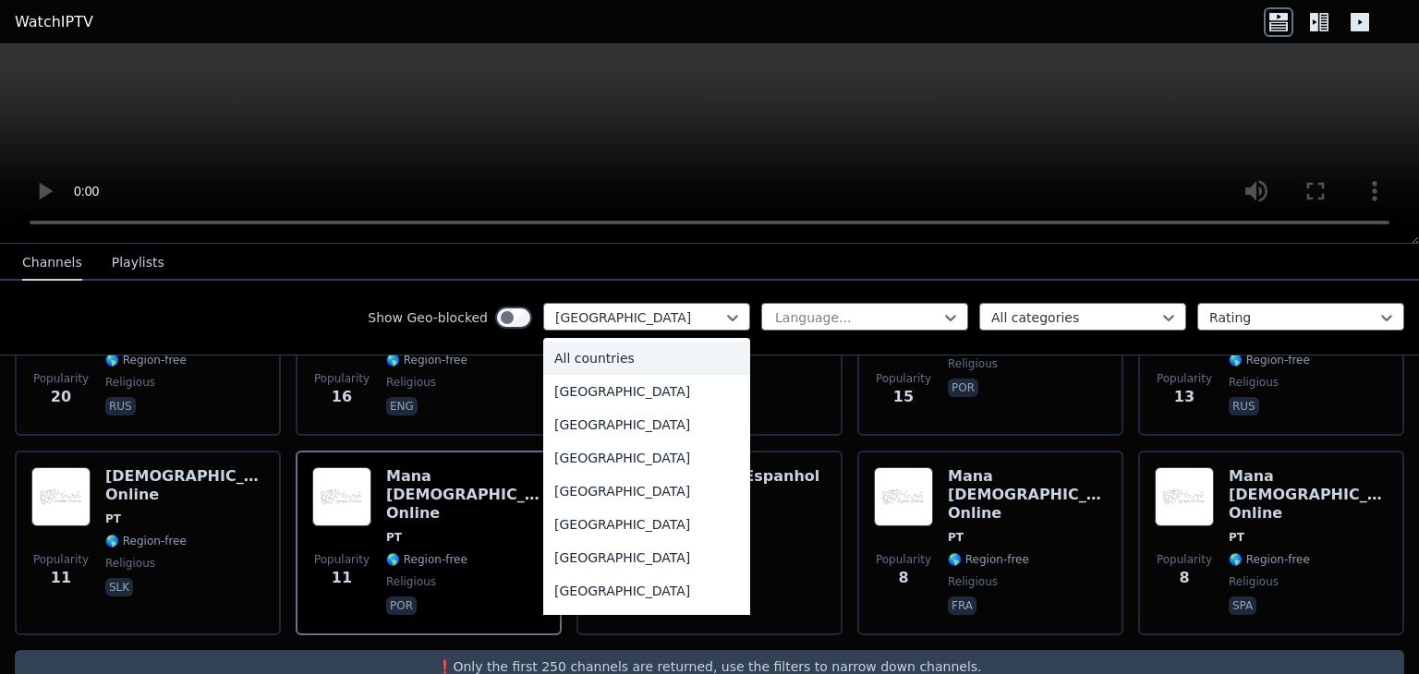
click at [609, 358] on div "All countries" at bounding box center [646, 358] width 207 height 33
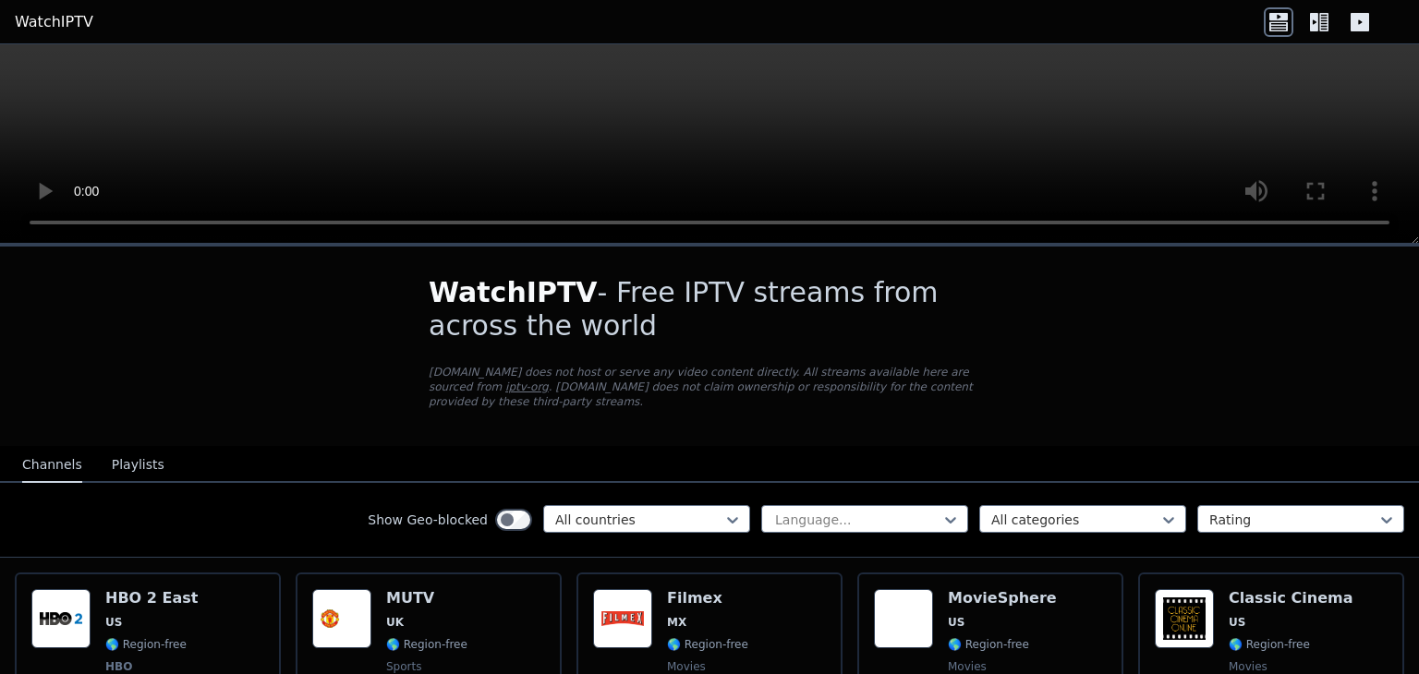
click at [717, 463] on nav "Channels Playlists" at bounding box center [709, 464] width 1419 height 37
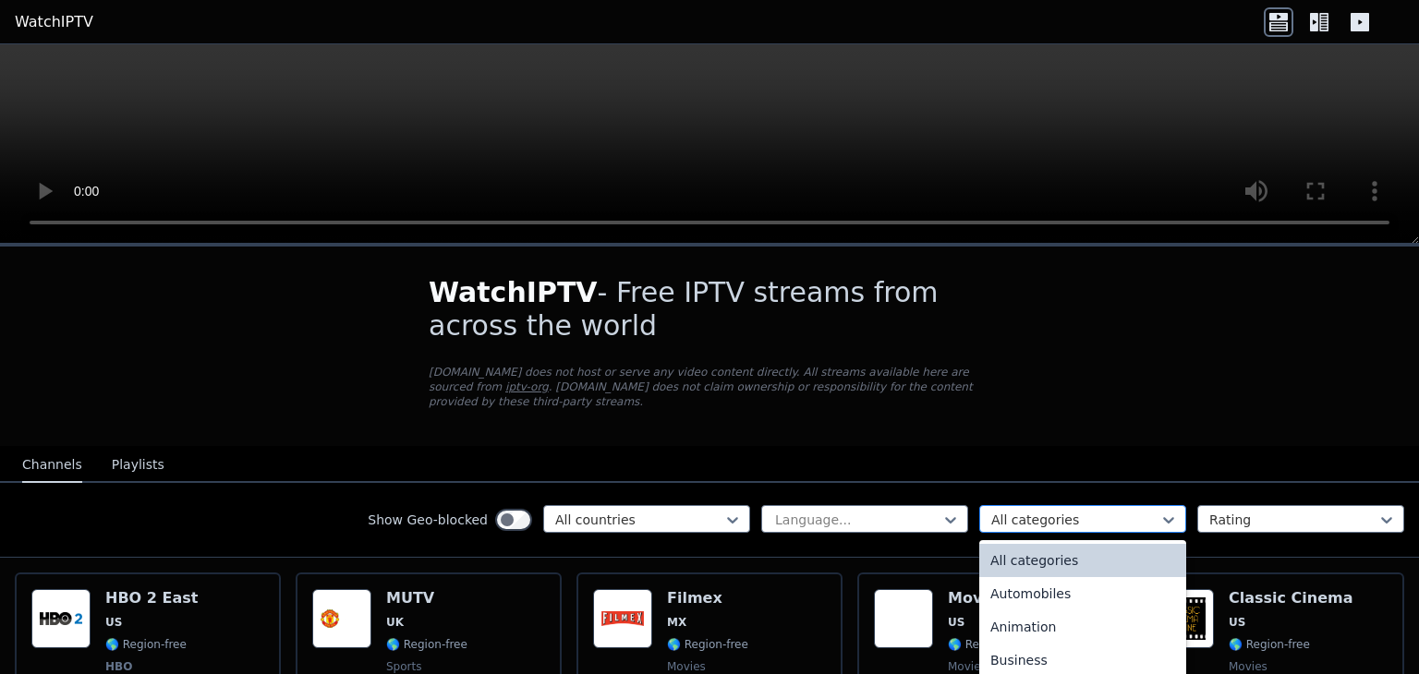
click at [997, 511] on div at bounding box center [1075, 520] width 168 height 18
type input "**"
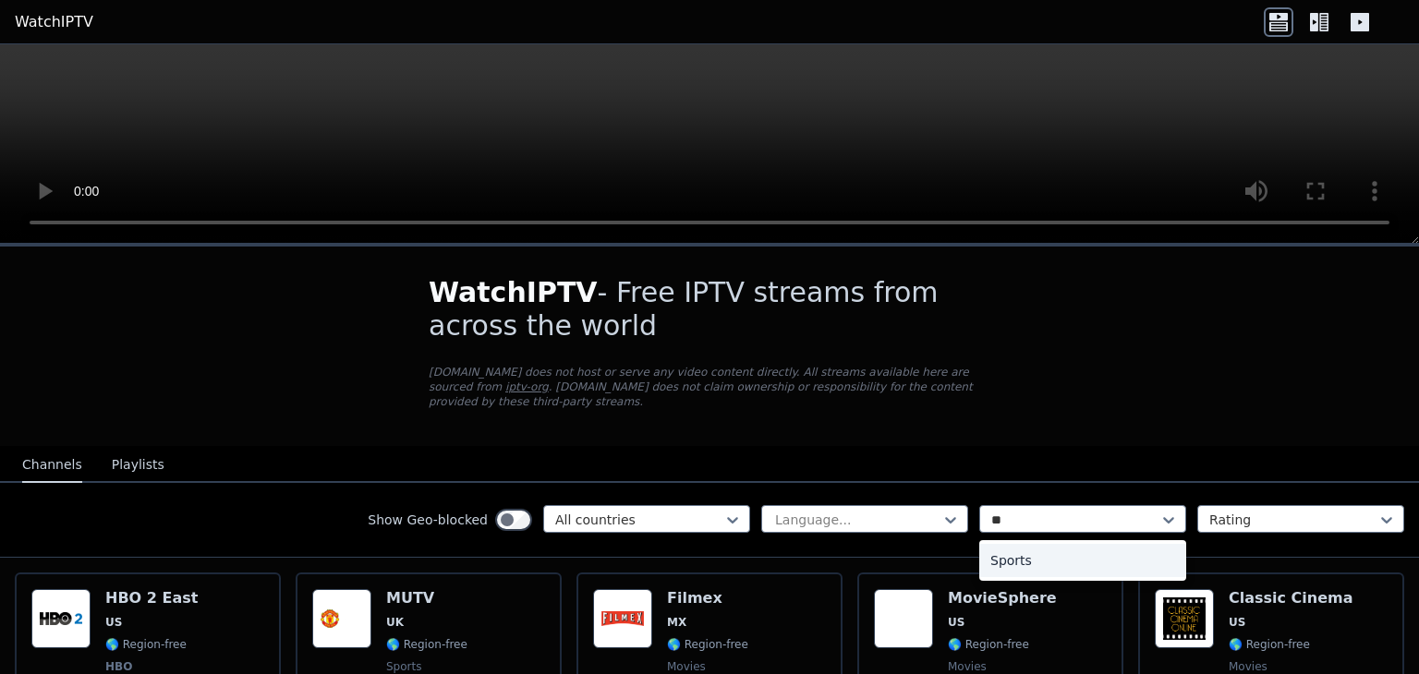
click at [986, 546] on div "Sports" at bounding box center [1082, 560] width 207 height 33
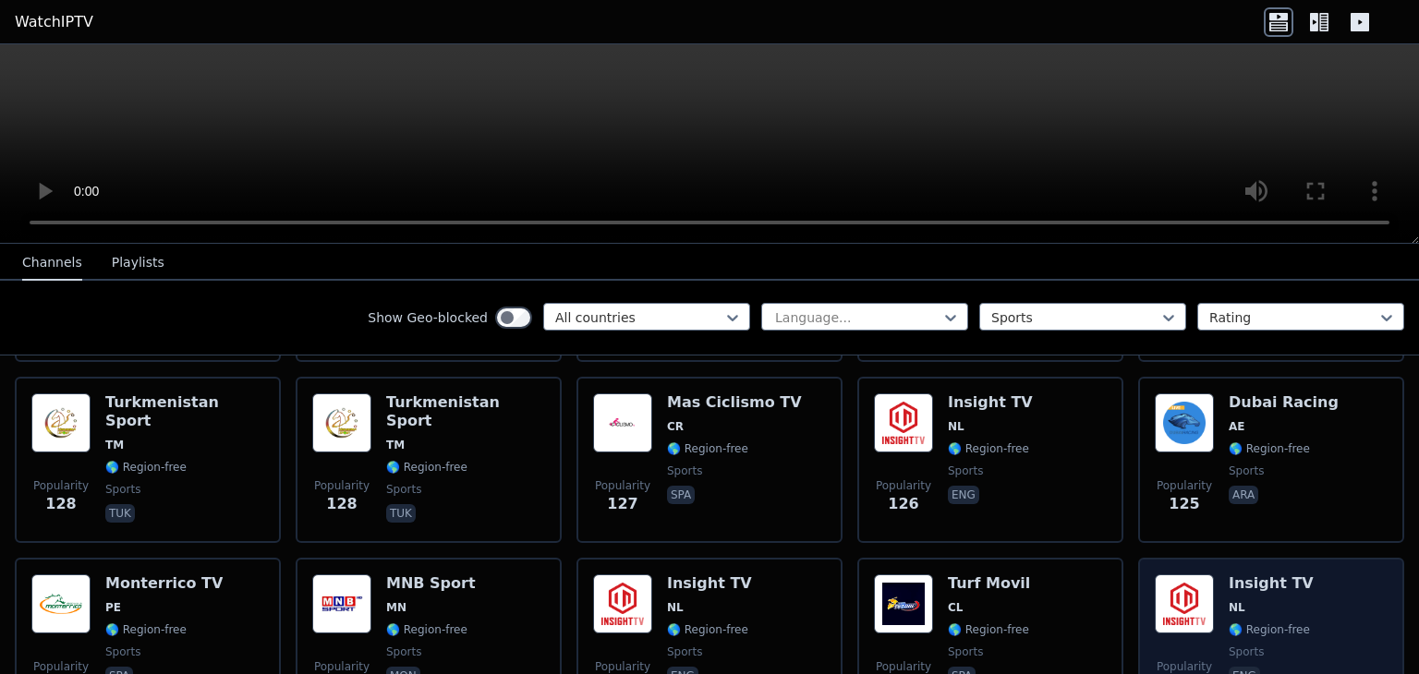
scroll to position [3513, 0]
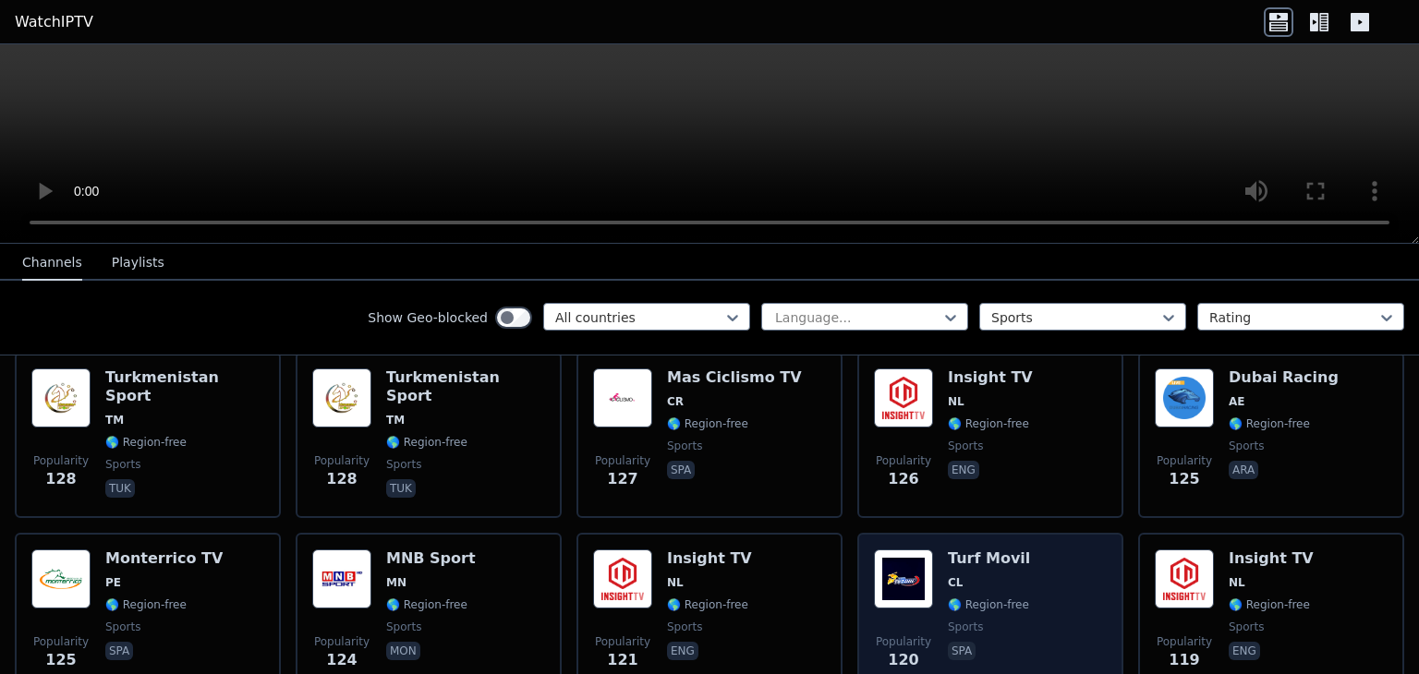
click at [1042, 576] on div "Popularity 120 Turf Movil CL 🌎 Region-free sports spa" at bounding box center [990, 616] width 233 height 133
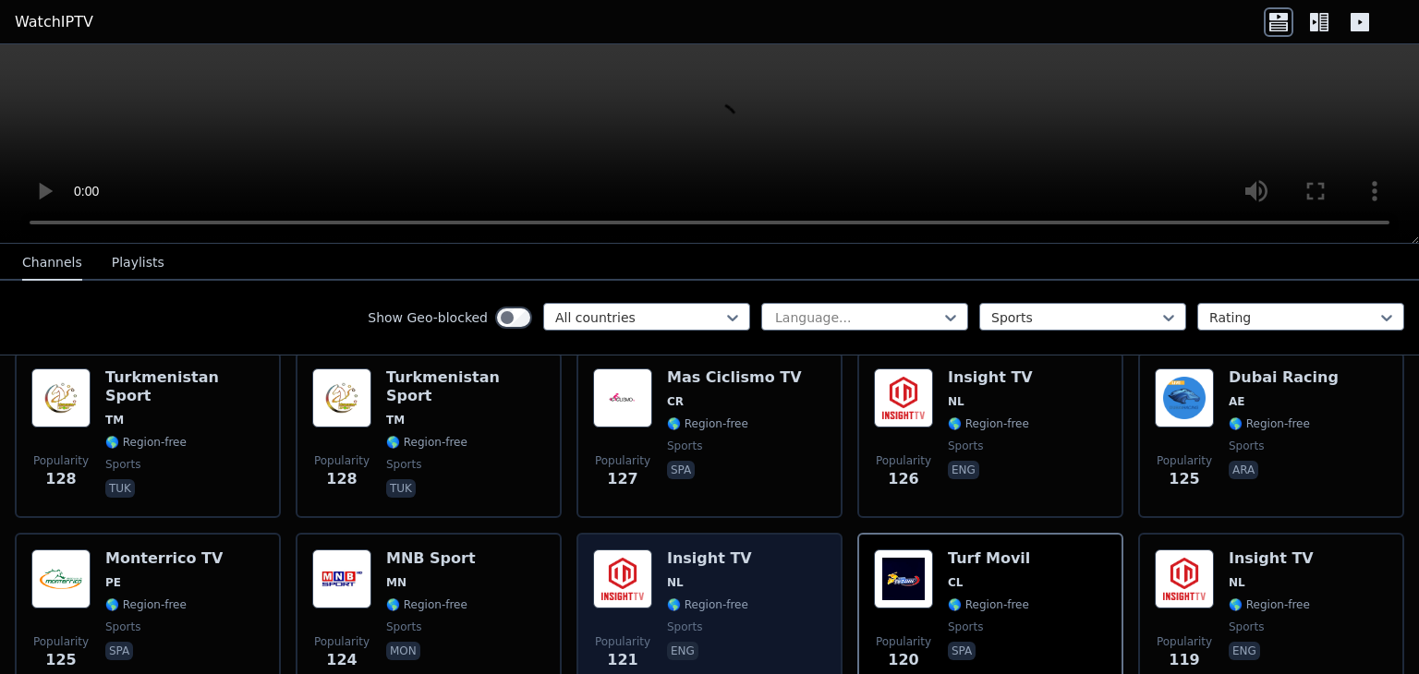
click at [783, 551] on div "Popularity 121 Insight TV NL 🌎 Region-free sports eng" at bounding box center [709, 616] width 233 height 133
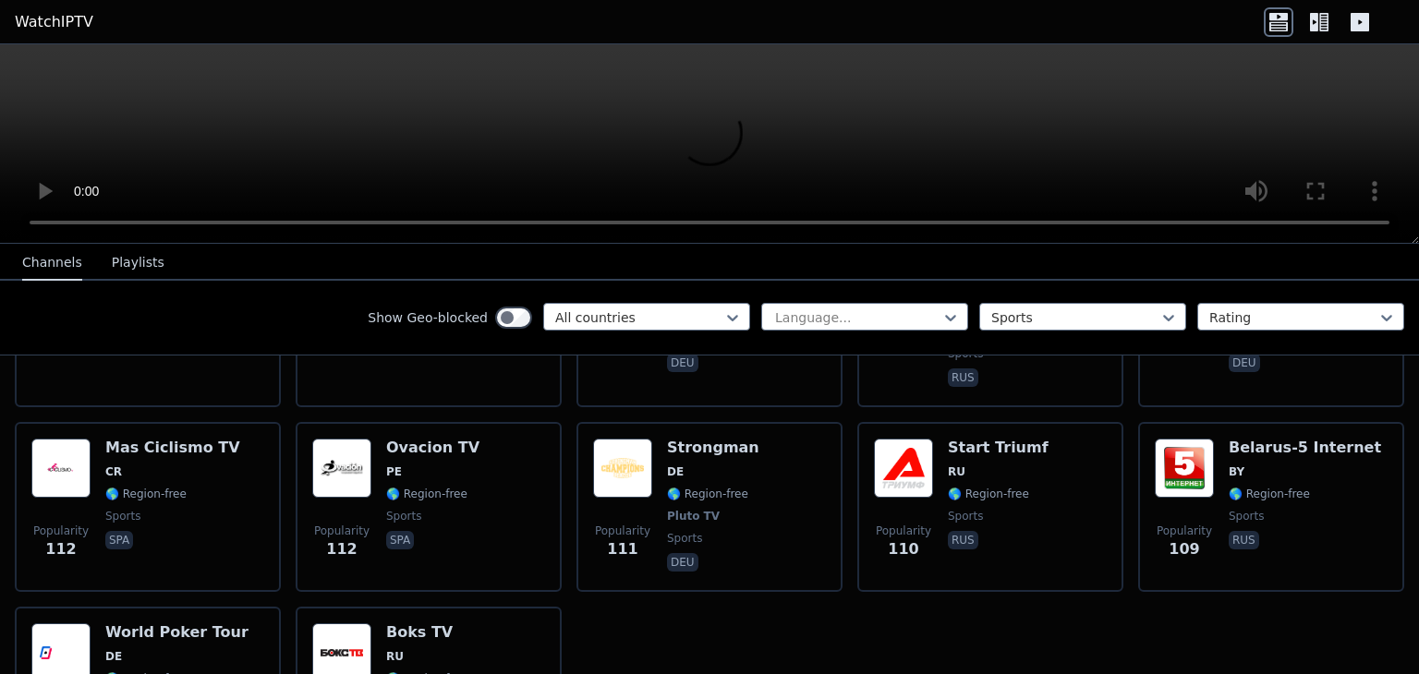
scroll to position [0, 0]
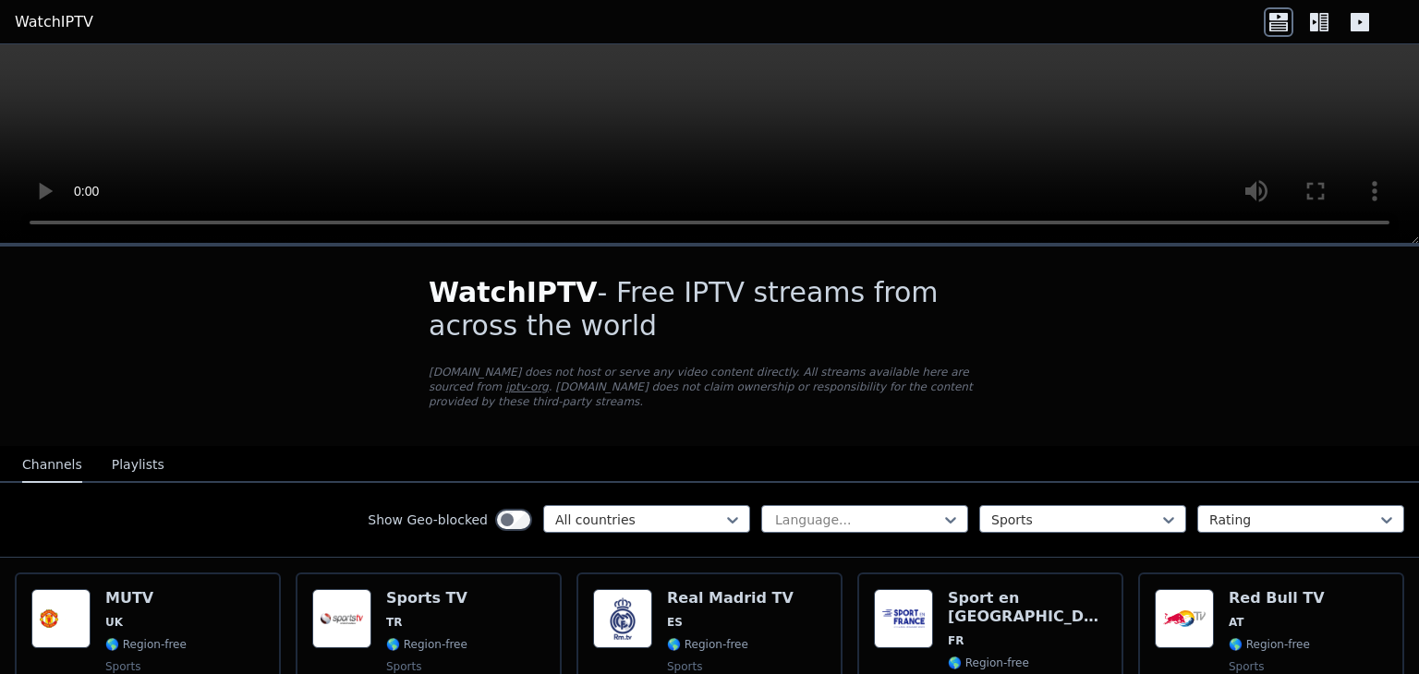
click at [1319, 17] on icon at bounding box center [1319, 22] width 30 height 30
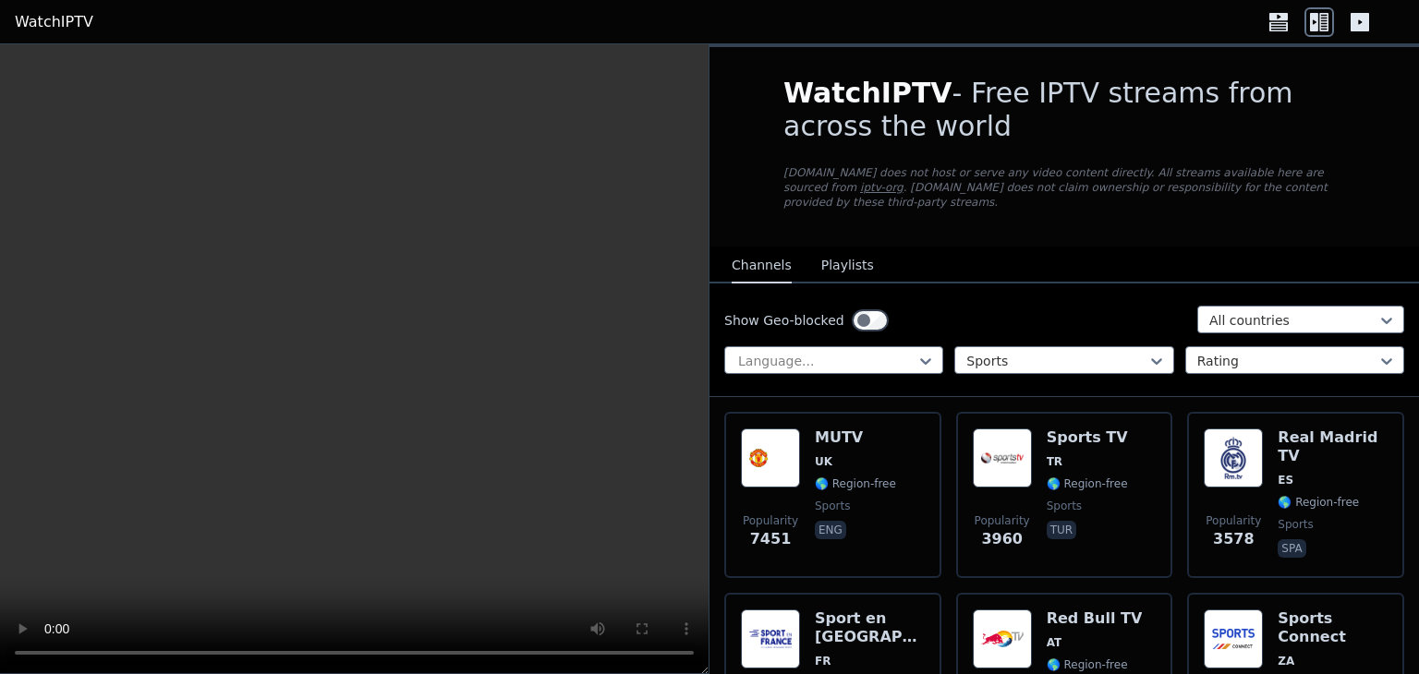
click at [1350, 17] on icon at bounding box center [1359, 22] width 18 height 18
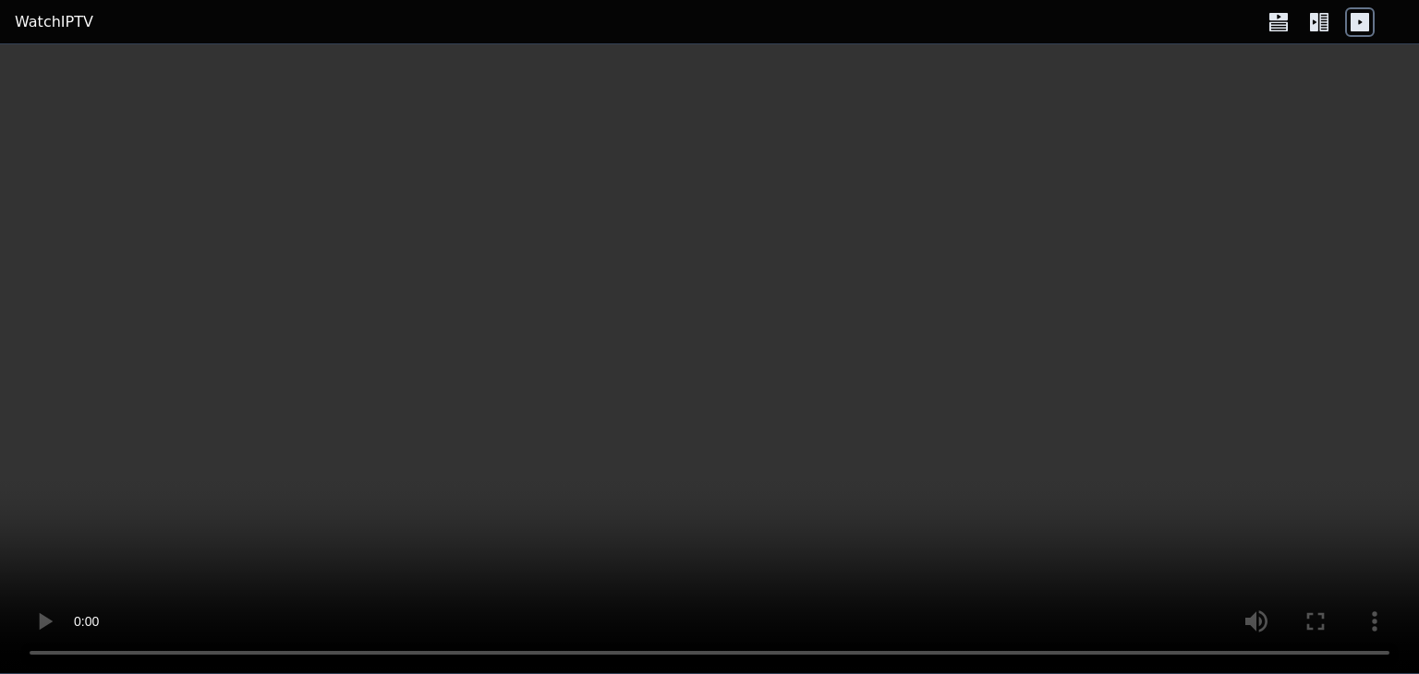
click at [1326, 18] on icon at bounding box center [1323, 22] width 9 height 18
